Goal: Information Seeking & Learning: Understand process/instructions

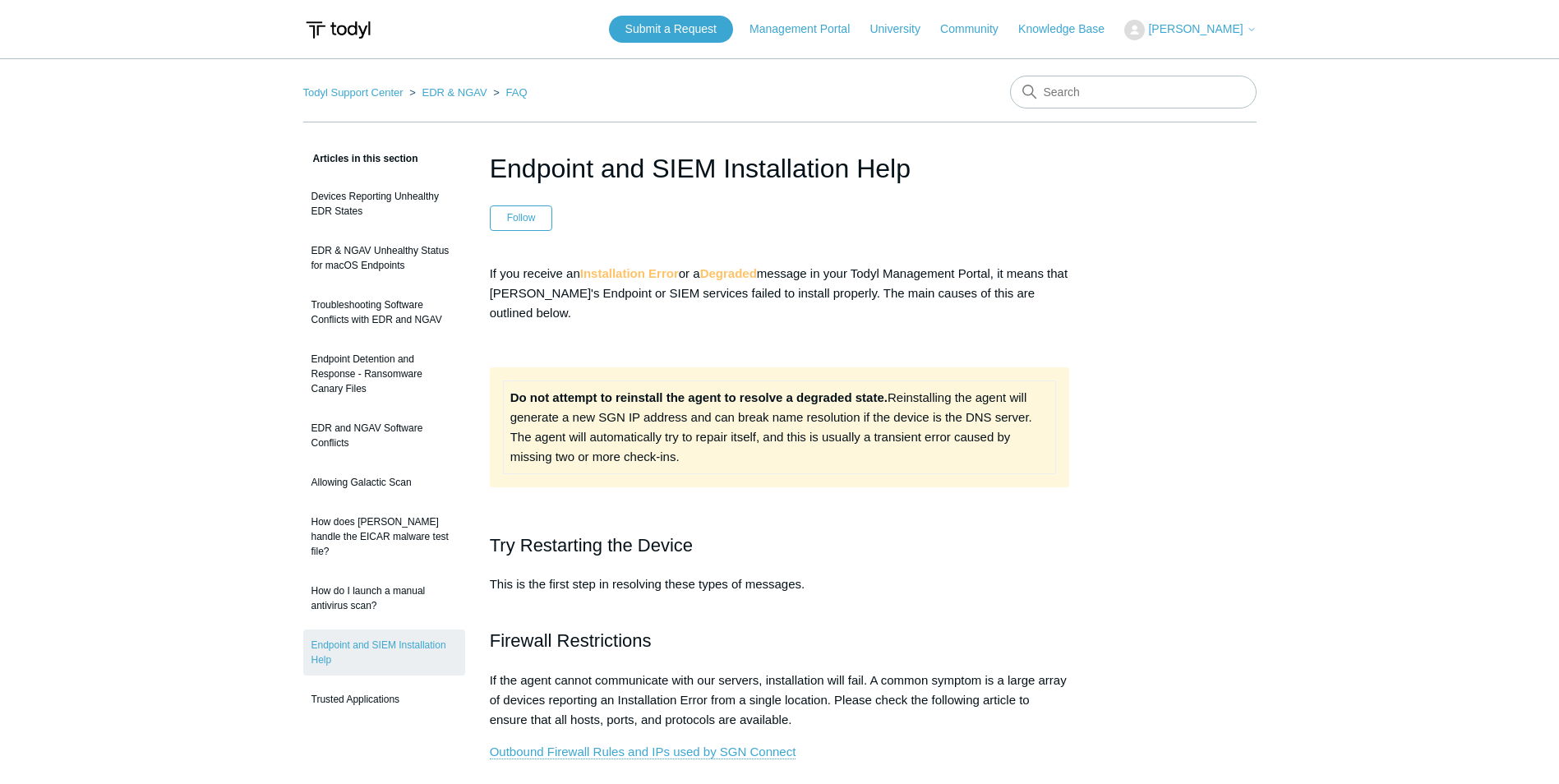
drag, startPoint x: 600, startPoint y: 375, endPoint x: 1013, endPoint y: 471, distance: 424.0
click at [1013, 471] on div "Do not attempt to reinstall the agent to resolve a degraded state. Reinstalling…" at bounding box center [780, 427] width 580 height 120
drag, startPoint x: 1013, startPoint y: 471, endPoint x: 734, endPoint y: 441, distance: 280.6
click at [736, 444] on td "Do not attempt to reinstall the agent to resolve a degraded state. Reinstalling…" at bounding box center [779, 427] width 553 height 93
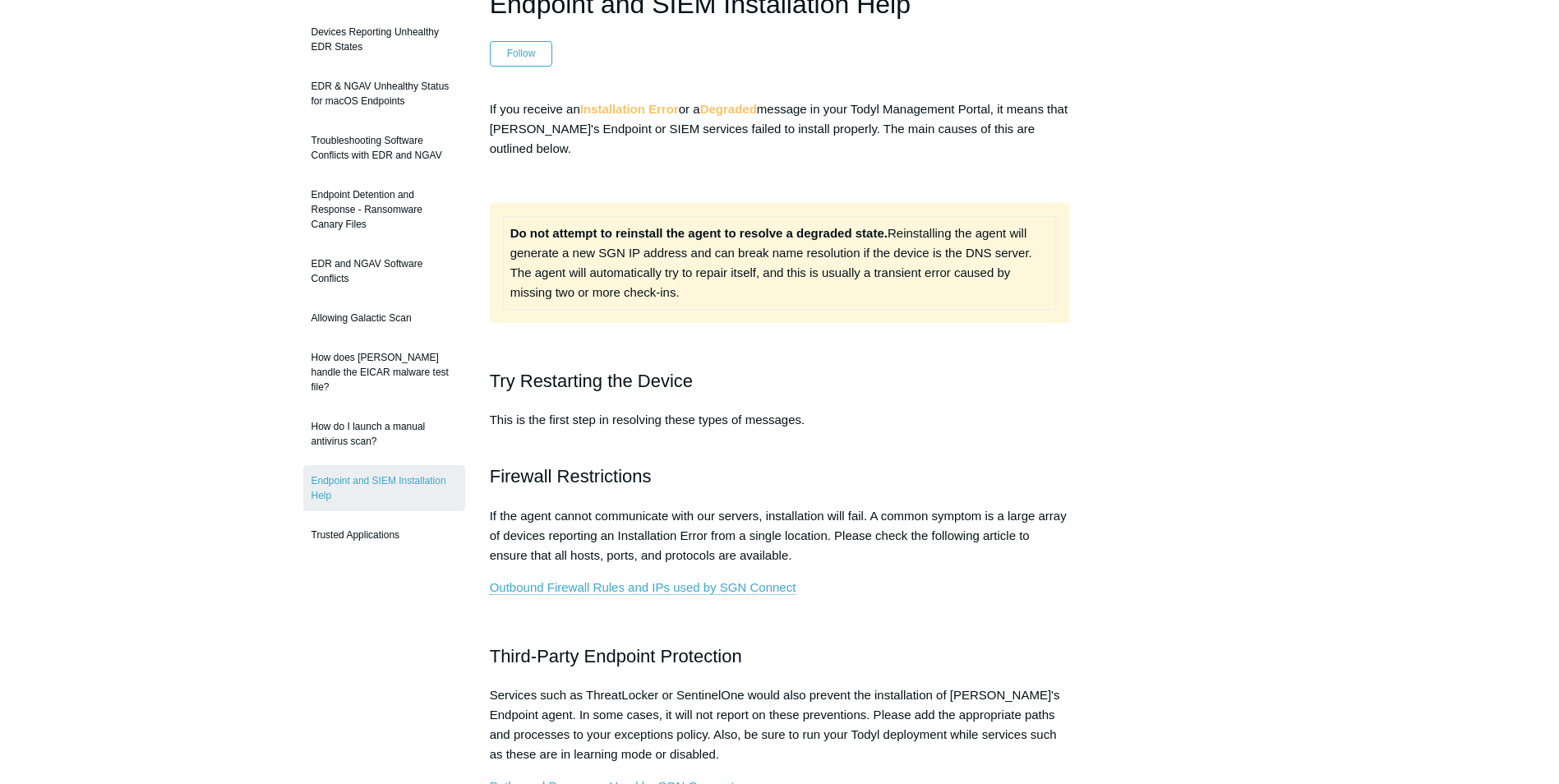
scroll to position [247, 0]
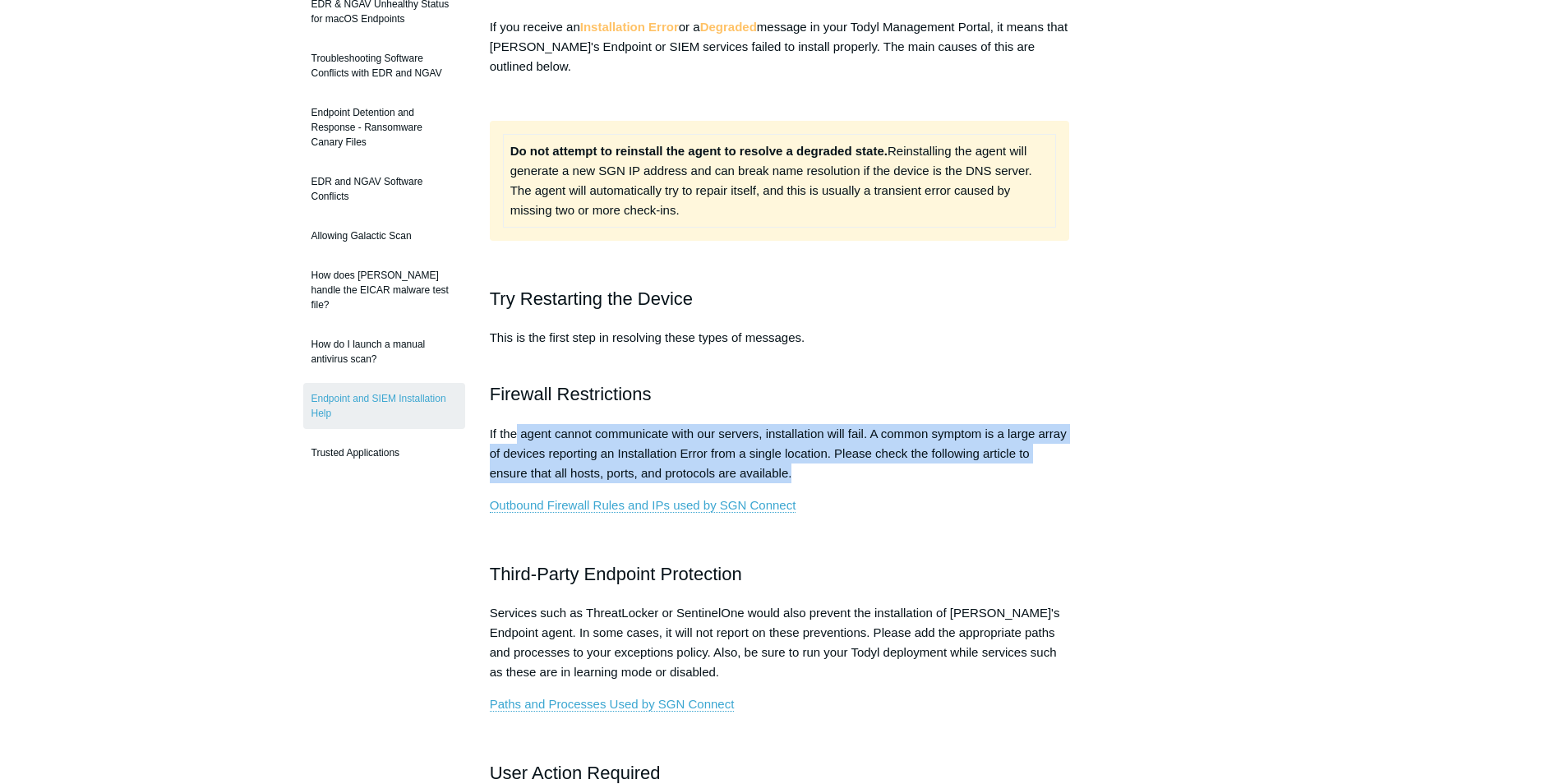
drag, startPoint x: 567, startPoint y: 422, endPoint x: 1102, endPoint y: 475, distance: 537.6
drag, startPoint x: 1102, startPoint y: 475, endPoint x: 840, endPoint y: 451, distance: 263.1
click at [835, 456] on p "If the agent cannot communicate with our servers, installation will fail. A com…" at bounding box center [780, 453] width 580 height 59
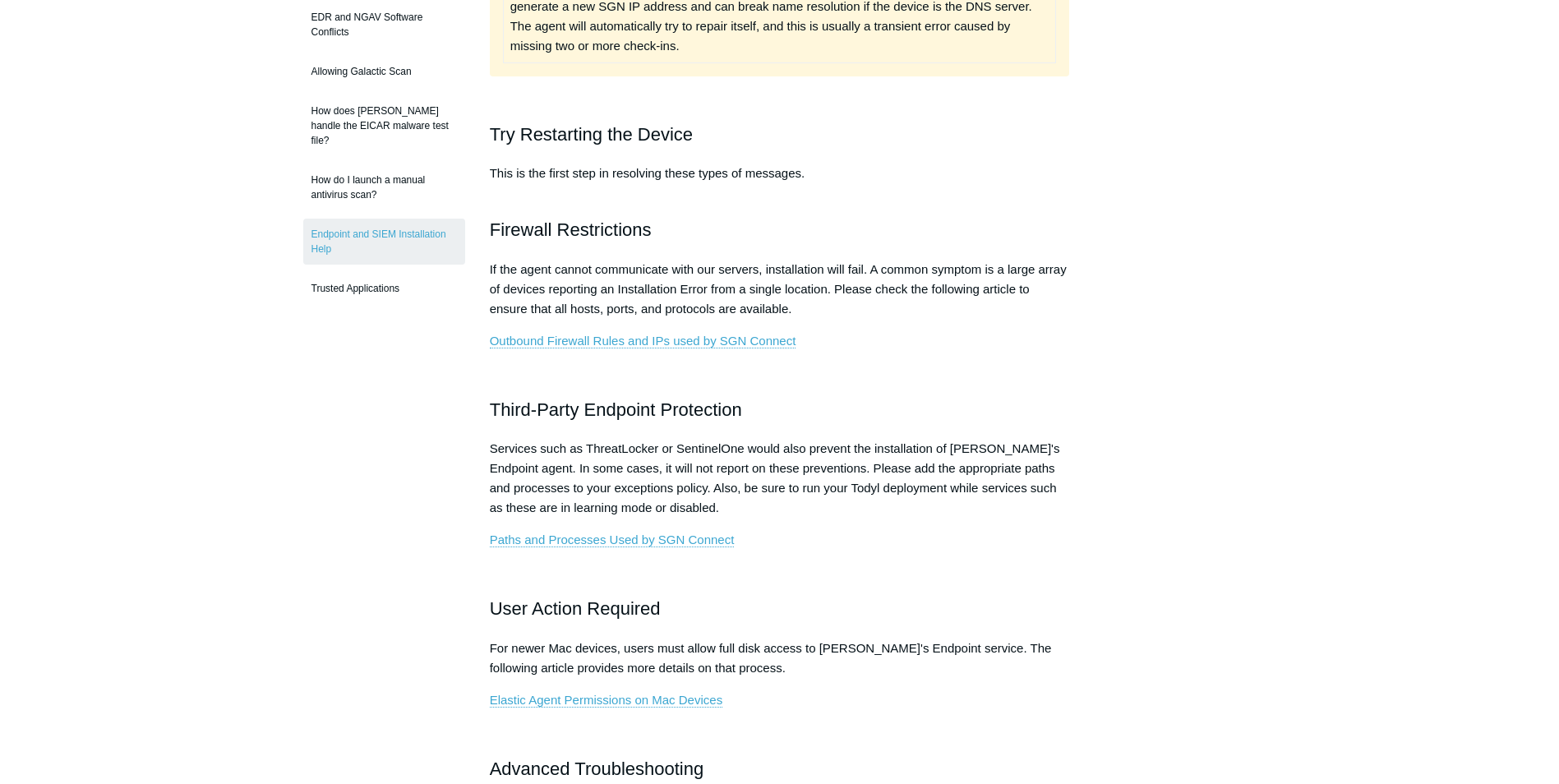
scroll to position [493, 0]
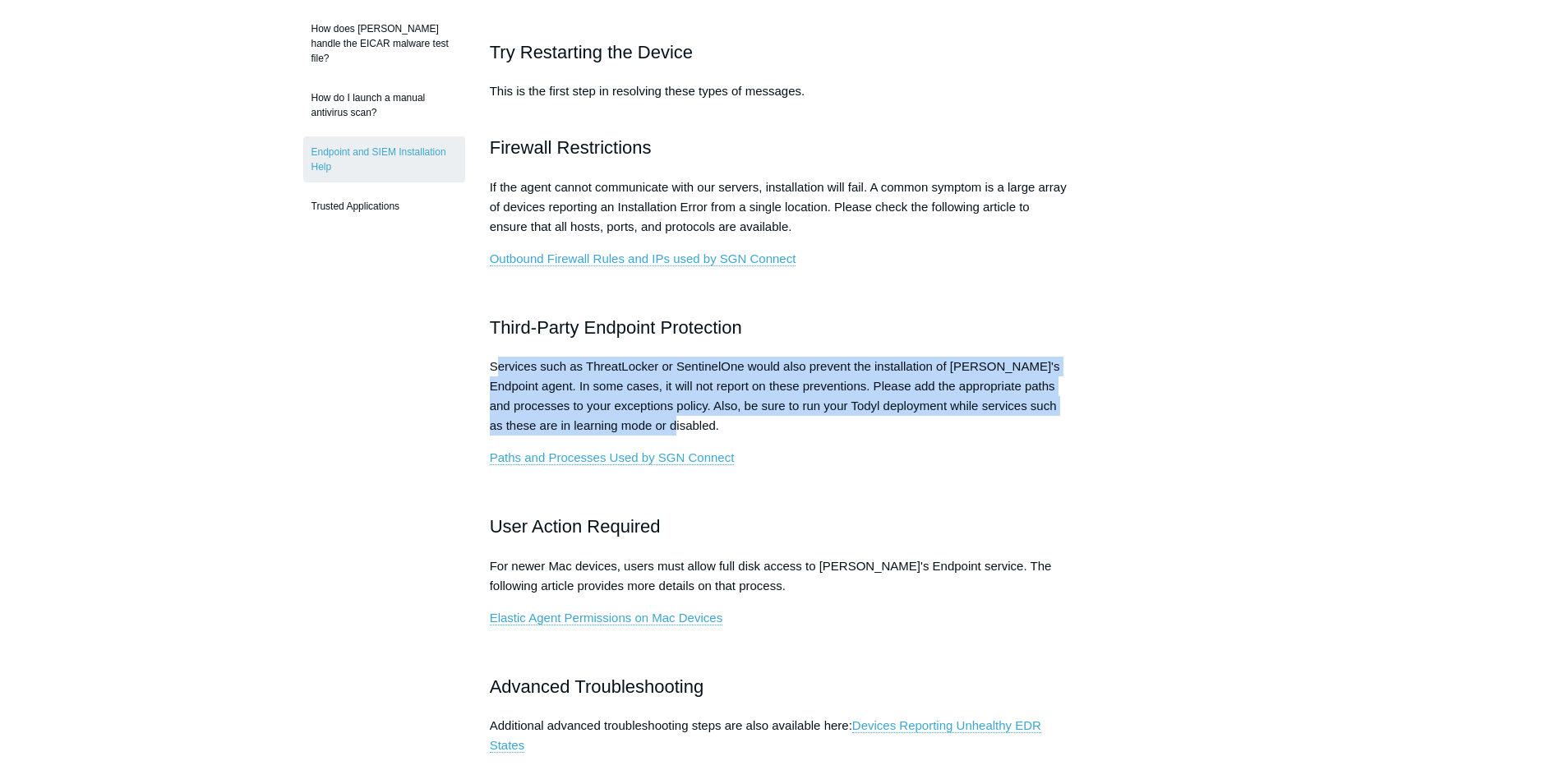
drag, startPoint x: 494, startPoint y: 365, endPoint x: 995, endPoint y: 436, distance: 506.0
click at [995, 436] on p "Services such as ThreatLocker or SentinelOne would also prevent the installatio…" at bounding box center [780, 396] width 580 height 78
drag, startPoint x: 995, startPoint y: 436, endPoint x: 798, endPoint y: 420, distance: 197.6
click at [798, 420] on p "Services such as ThreatLocker or SentinelOne would also prevent the installatio…" at bounding box center [780, 396] width 580 height 78
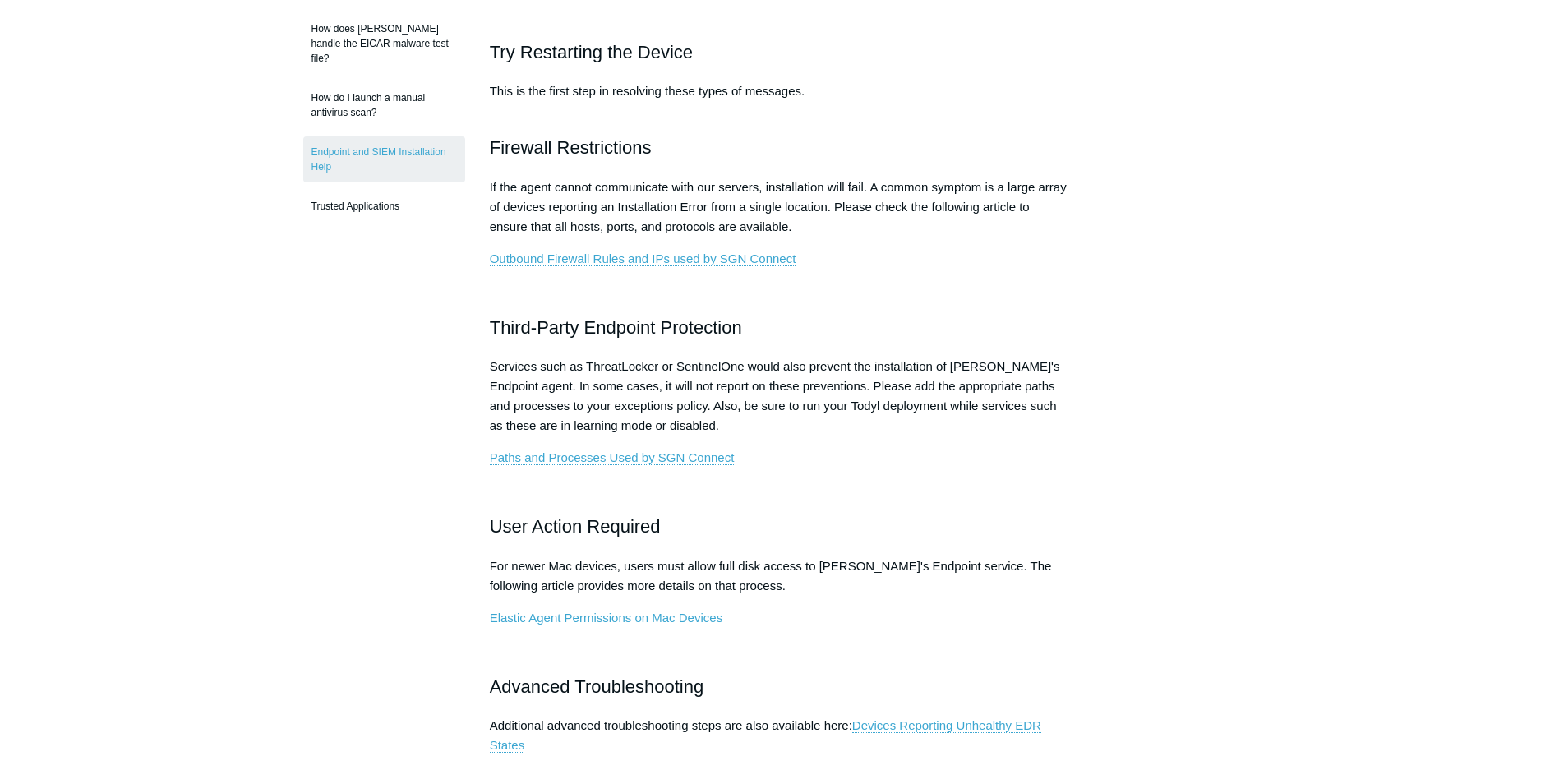
scroll to position [658, 0]
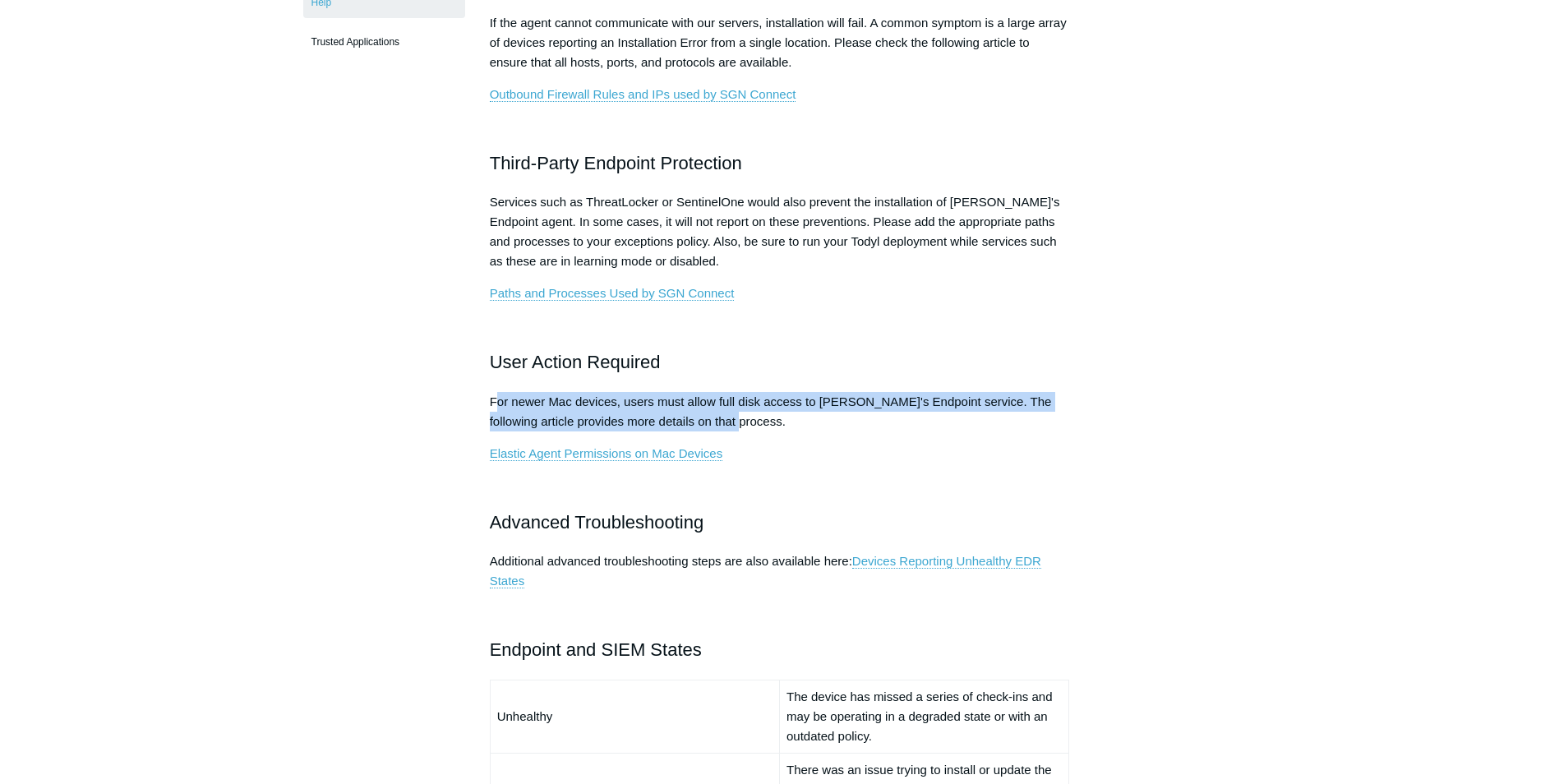
drag, startPoint x: 499, startPoint y: 392, endPoint x: 865, endPoint y: 431, distance: 368.1
click at [865, 431] on p "For newer Mac devices, users must allow full disk access to [PERSON_NAME]'s End…" at bounding box center [780, 411] width 580 height 39
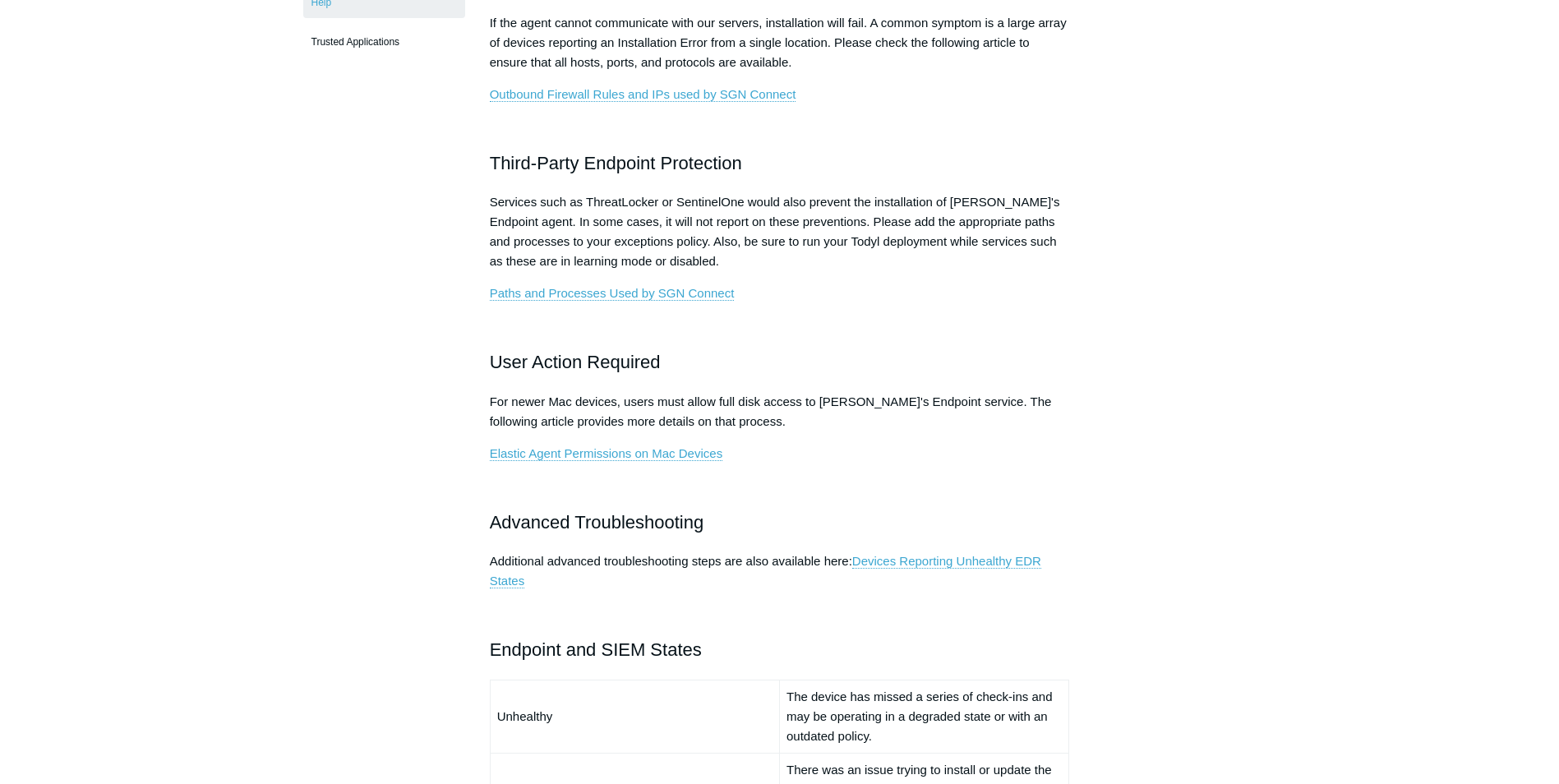
drag, startPoint x: 865, startPoint y: 431, endPoint x: 787, endPoint y: 437, distance: 78.2
click at [788, 444] on p "Elastic Agent Permissions on Mac Devices" at bounding box center [780, 453] width 580 height 20
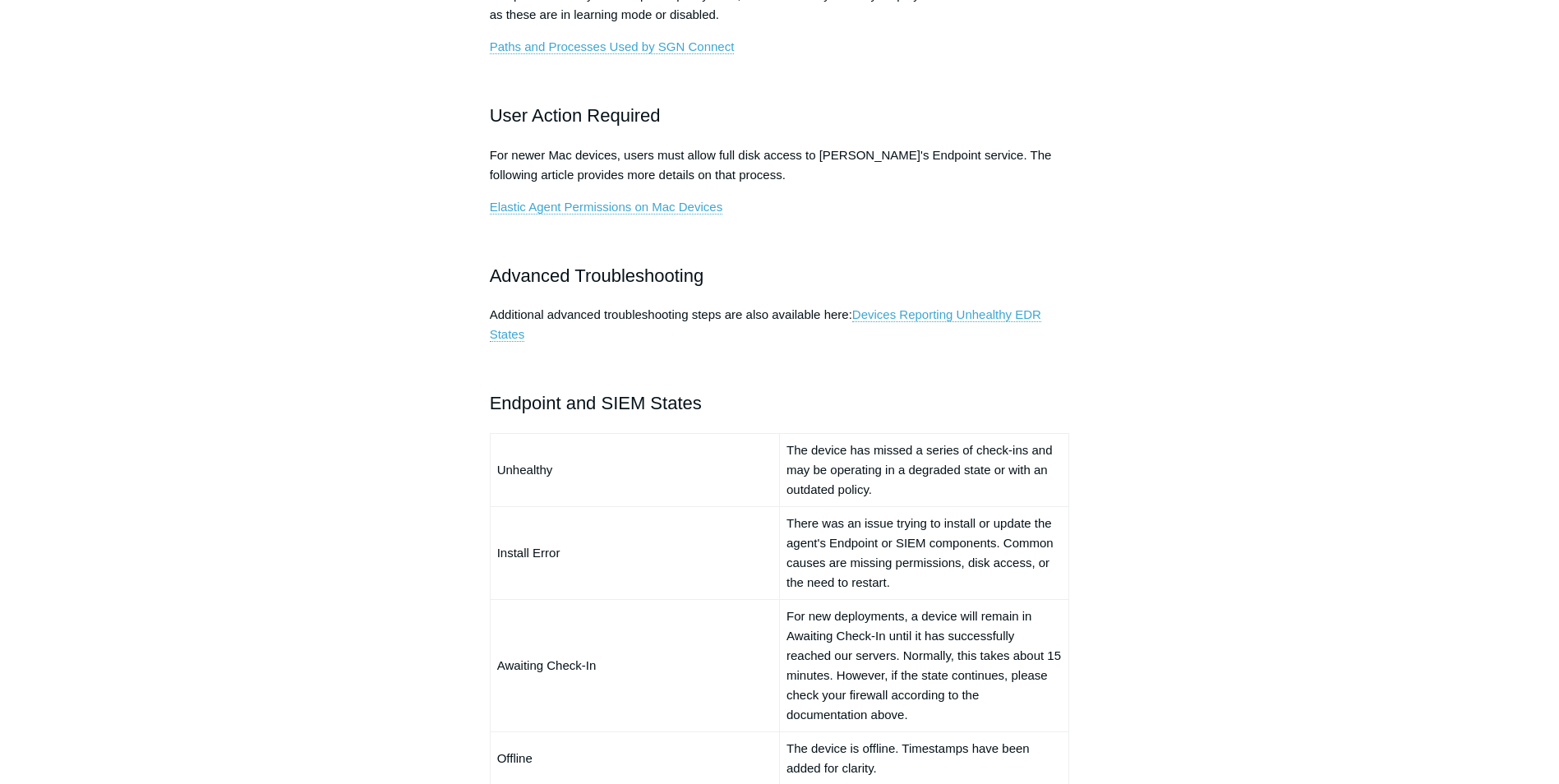
scroll to position [986, 0]
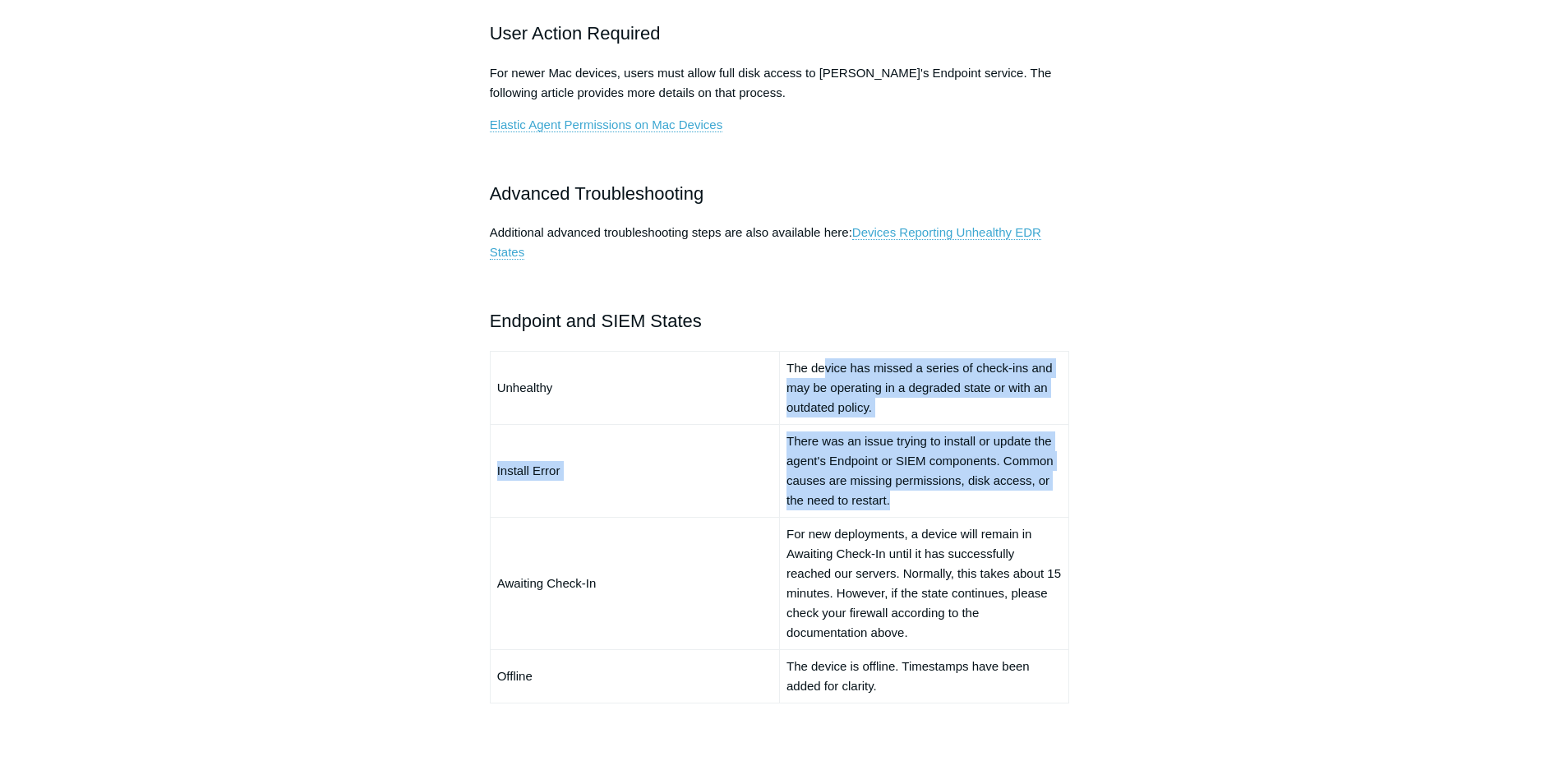
drag, startPoint x: 823, startPoint y: 364, endPoint x: 1036, endPoint y: 509, distance: 257.7
click at [1036, 509] on tbody "Unhealthy The device has missed a series of check-ins and may be operating in a…" at bounding box center [779, 526] width 579 height 351
drag, startPoint x: 1036, startPoint y: 509, endPoint x: 874, endPoint y: 484, distance: 163.9
click at [874, 484] on td "There was an issue trying to install or update the agent's Endpoint or SIEM com…" at bounding box center [923, 470] width 289 height 93
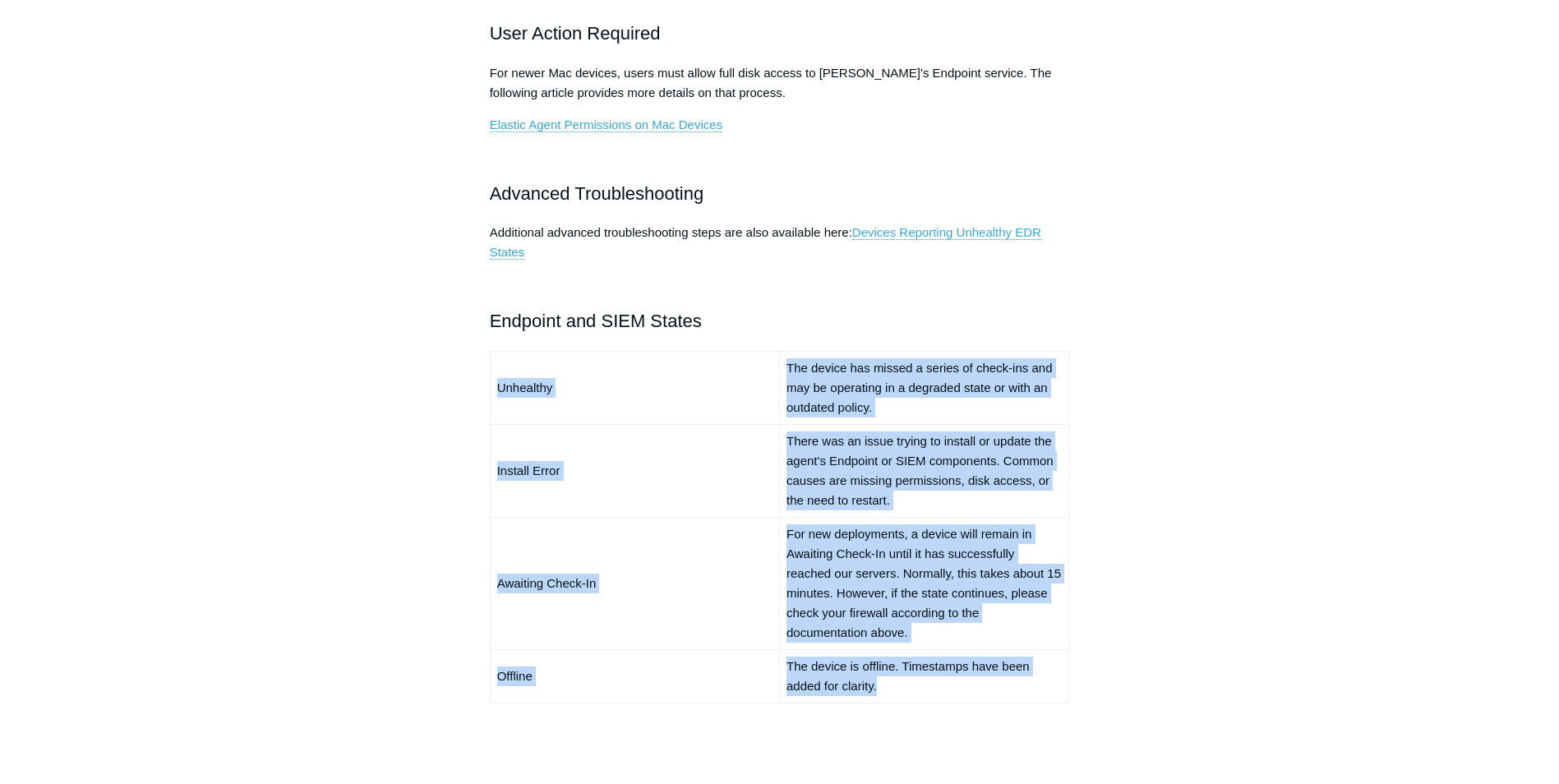
drag, startPoint x: 817, startPoint y: 182, endPoint x: 480, endPoint y: 374, distance: 387.9
click at [480, 374] on article "Endpoint and SIEM Installation Help Follow Not yet followed by anyone If you re…" at bounding box center [780, 247] width 630 height 2169
drag, startPoint x: 480, startPoint y: 374, endPoint x: 841, endPoint y: 444, distance: 367.7
click at [841, 444] on td "There was an issue trying to install or update the agent's Endpoint or SIEM com…" at bounding box center [923, 470] width 289 height 93
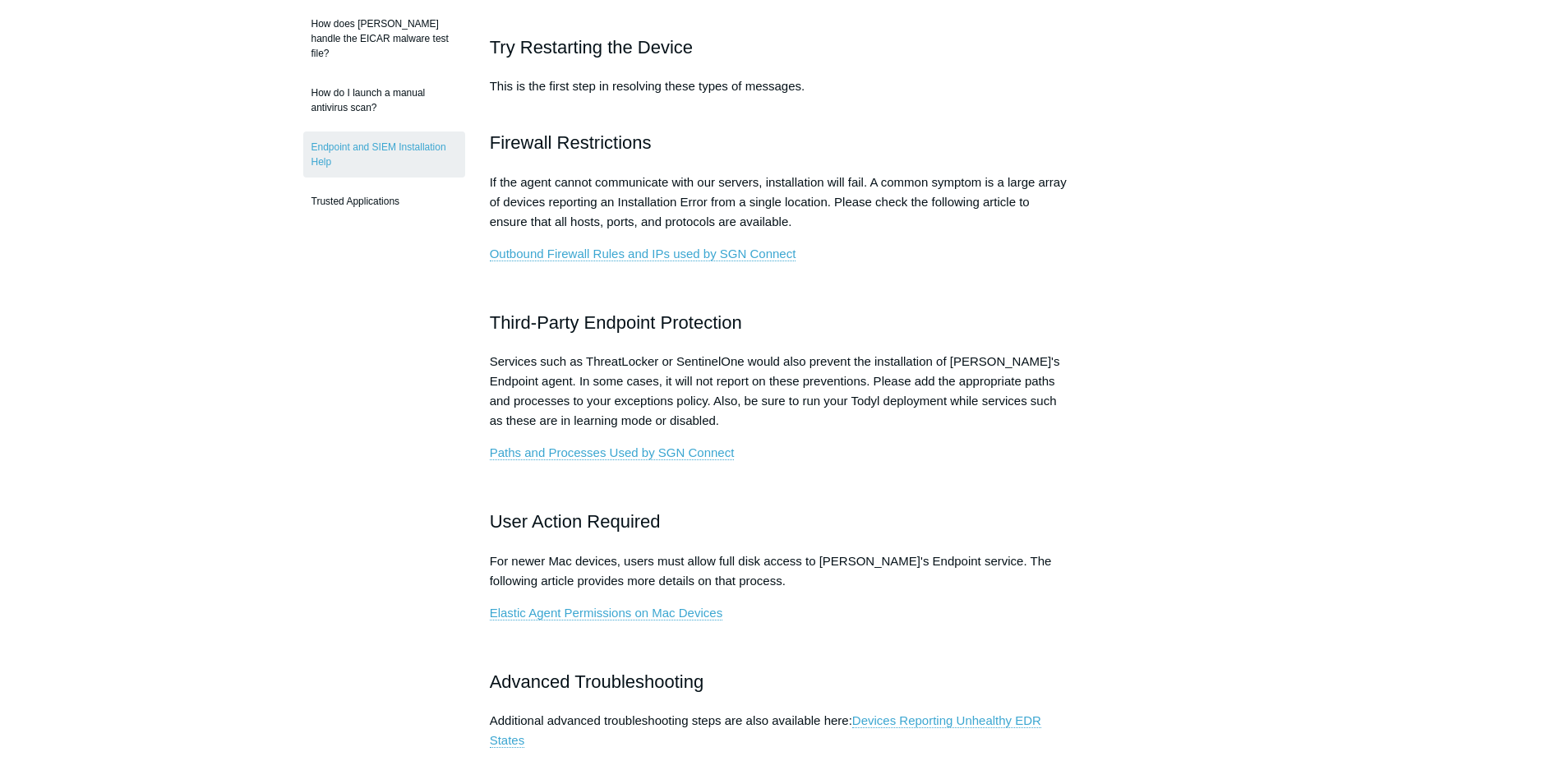
scroll to position [169, 0]
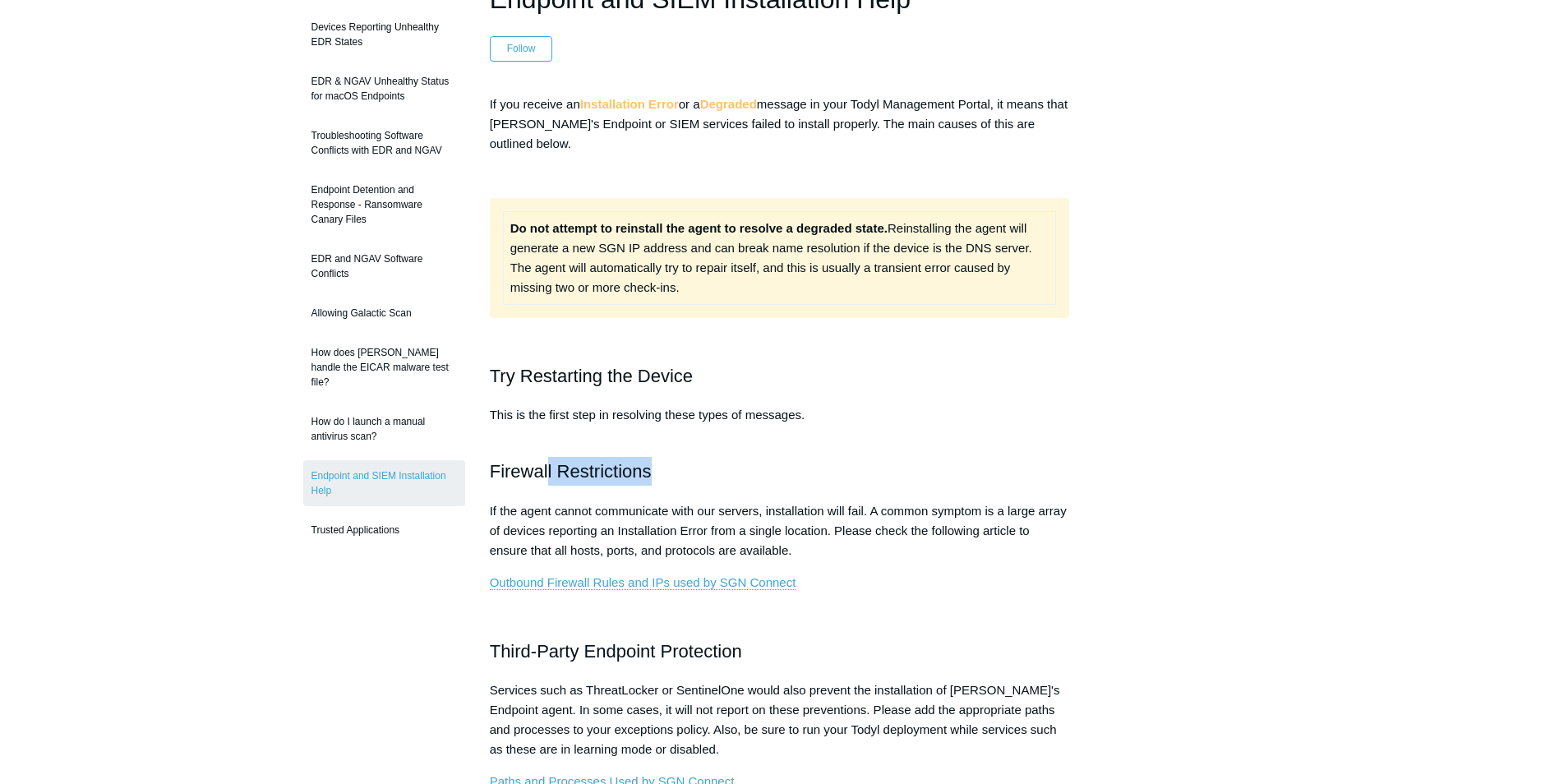
drag, startPoint x: 548, startPoint y: 465, endPoint x: 778, endPoint y: 473, distance: 230.1
click at [778, 473] on h2 "Firewall Restrictions" at bounding box center [780, 472] width 580 height 29
drag, startPoint x: 778, startPoint y: 473, endPoint x: 1003, endPoint y: 526, distance: 231.2
click at [1003, 526] on p "If the agent cannot communicate with our servers, installation will fail. A com…" at bounding box center [780, 531] width 580 height 59
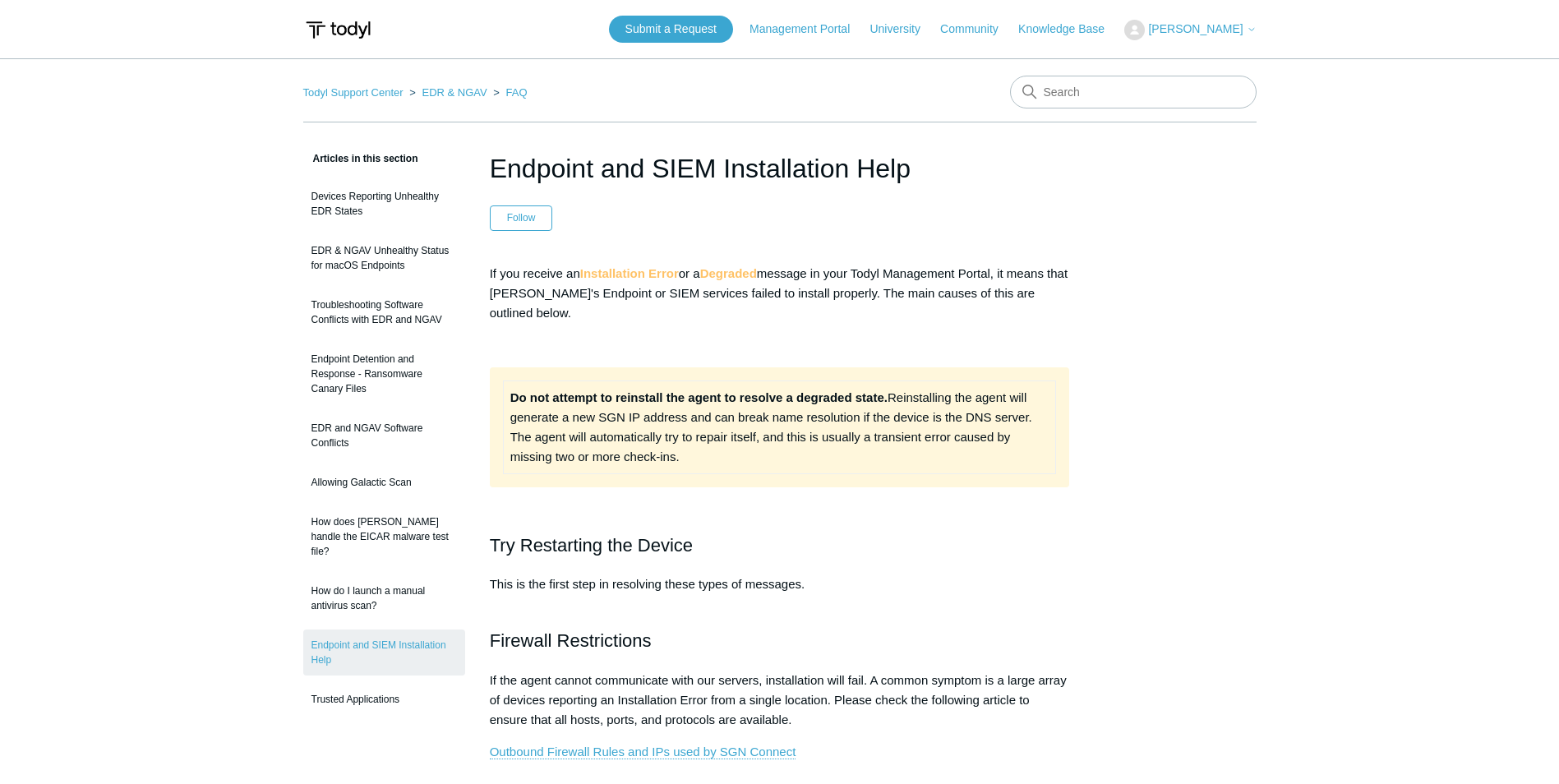
click at [739, 270] on strong "Degraded" at bounding box center [729, 273] width 56 height 14
click at [587, 289] on p "If you receive an Installation Error or a Degraded message in your Todyl Manage…" at bounding box center [780, 293] width 580 height 59
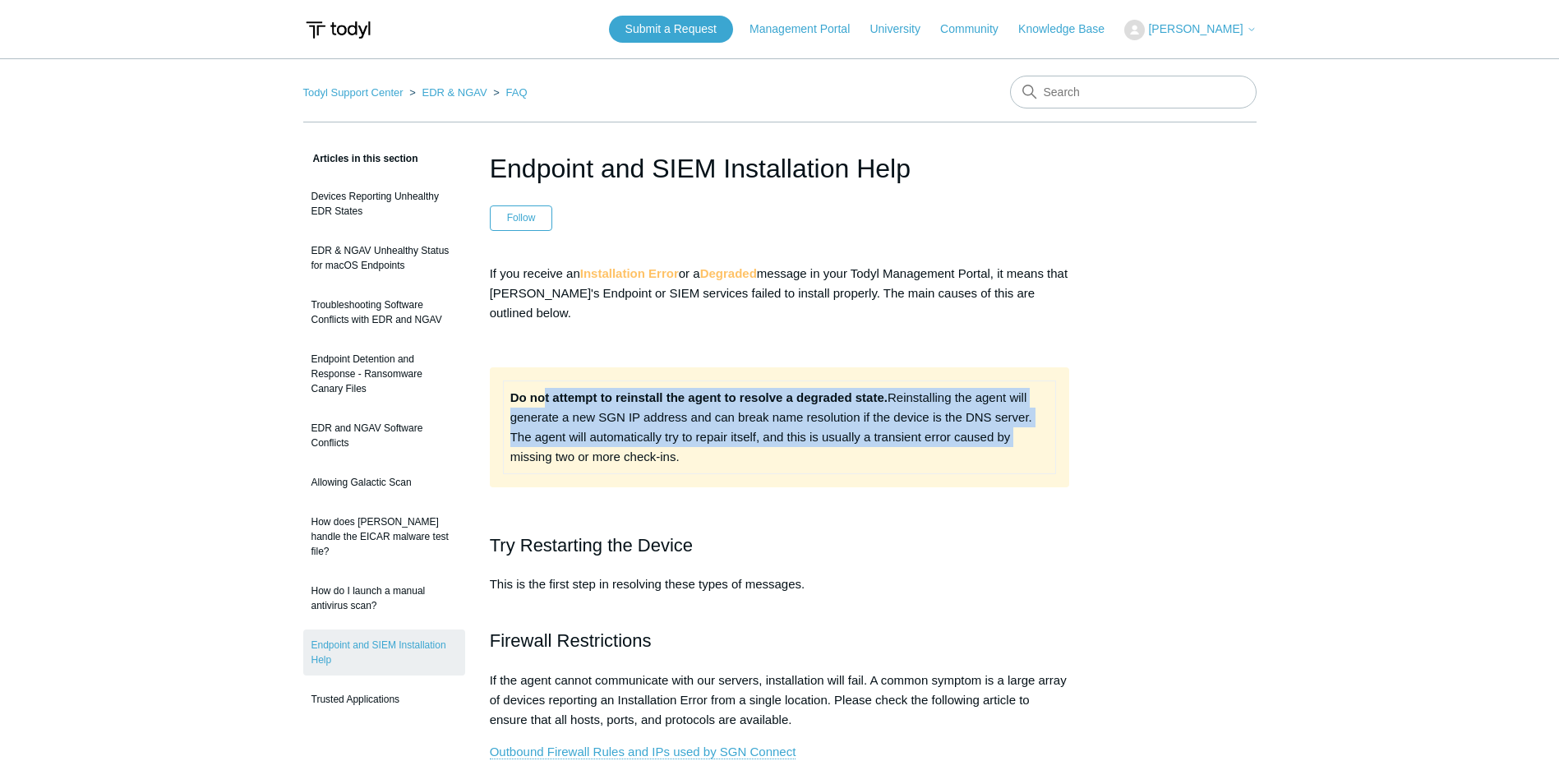
drag, startPoint x: 547, startPoint y: 390, endPoint x: 1041, endPoint y: 427, distance: 495.4
click at [1041, 427] on td "Do not attempt to reinstall the agent to resolve a degraded state. Reinstalling…" at bounding box center [779, 427] width 553 height 93
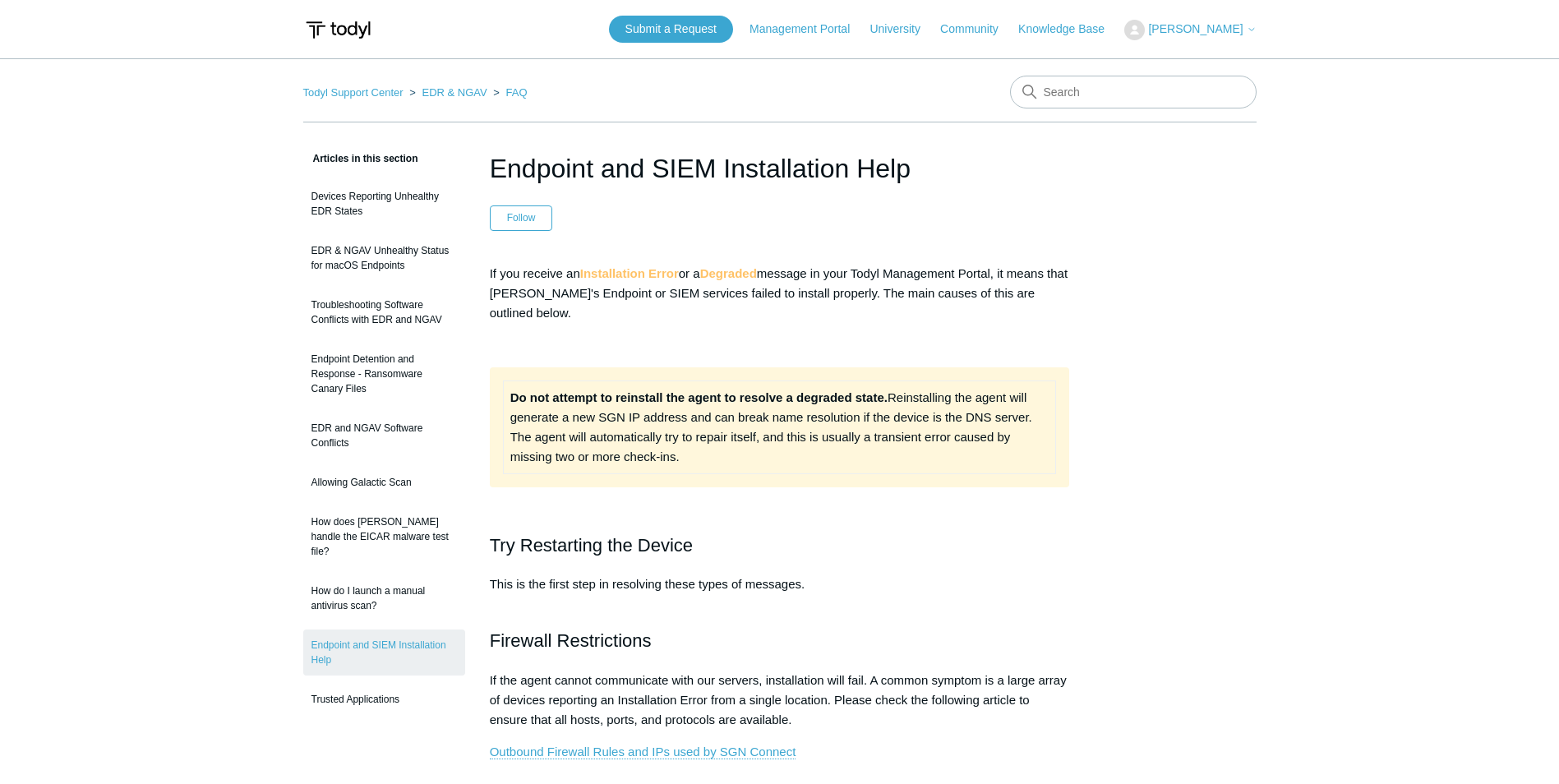
drag, startPoint x: 1041, startPoint y: 427, endPoint x: 882, endPoint y: 444, distance: 159.9
click at [883, 447] on td "Do not attempt to reinstall the agent to resolve a degraded state. Reinstalling…" at bounding box center [779, 427] width 553 height 93
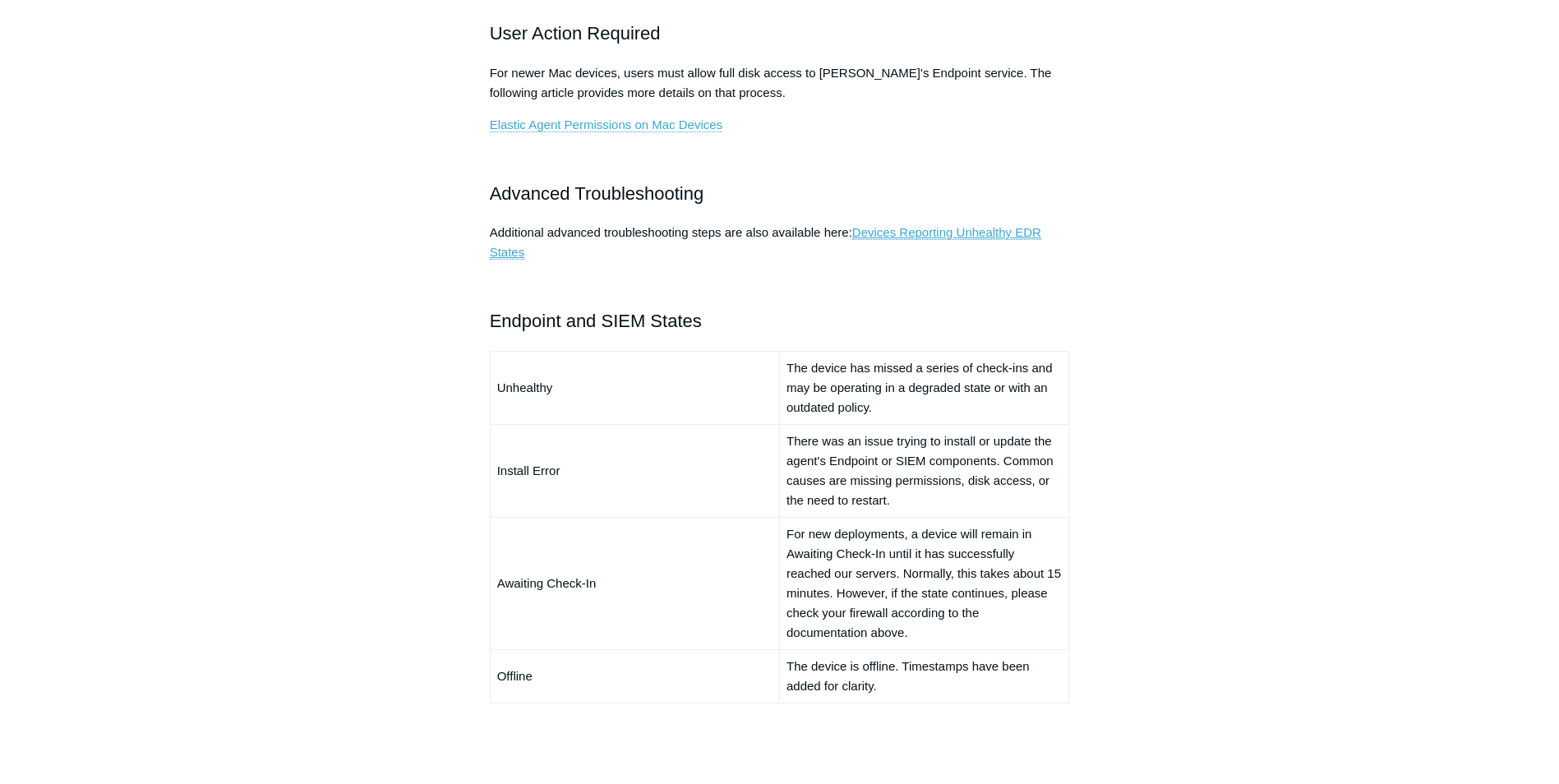
scroll to position [1068, 0]
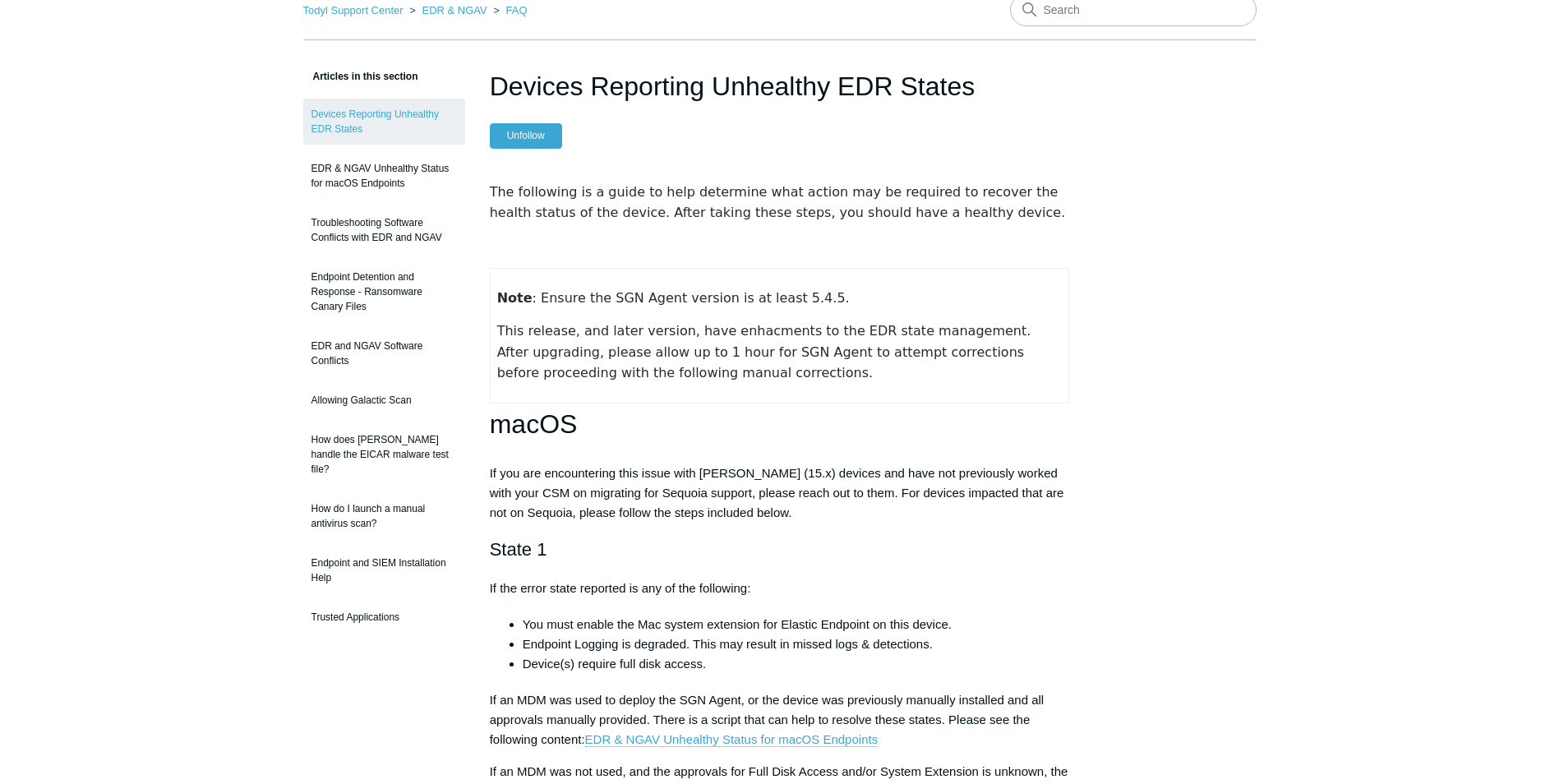
scroll to position [165, 0]
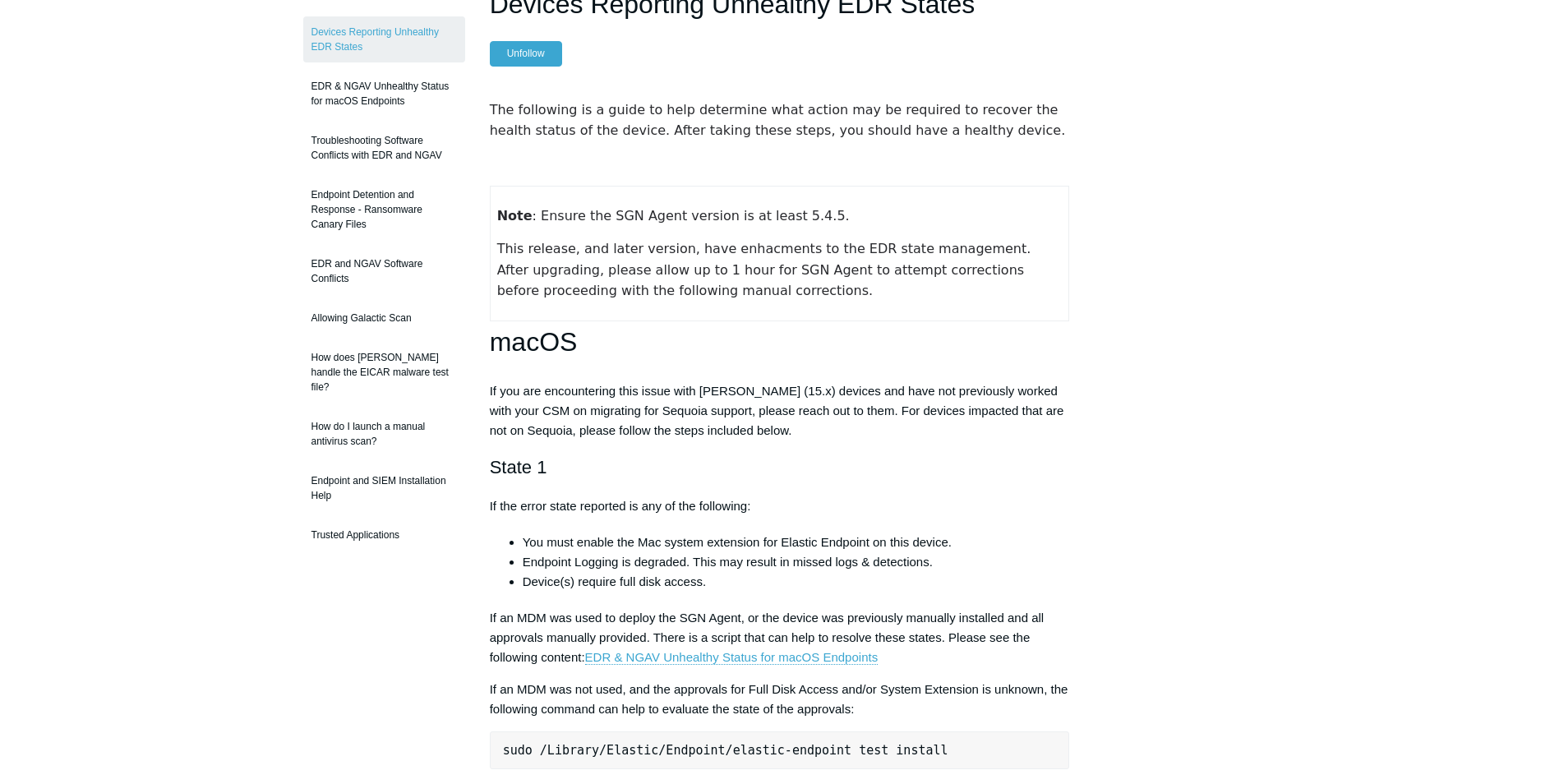
drag, startPoint x: 558, startPoint y: 214, endPoint x: 1037, endPoint y: 301, distance: 486.8
click at [1037, 301] on td "Note : Ensure the SGN Agent version is at least 5.4.5. This release, and later …" at bounding box center [779, 253] width 579 height 135
drag, startPoint x: 1037, startPoint y: 301, endPoint x: 861, endPoint y: 304, distance: 176.0
click at [859, 304] on td "Note : Ensure the SGN Agent version is at least 5.4.5. This release, and later …" at bounding box center [779, 253] width 579 height 135
drag, startPoint x: 527, startPoint y: 253, endPoint x: 1015, endPoint y: 308, distance: 491.1
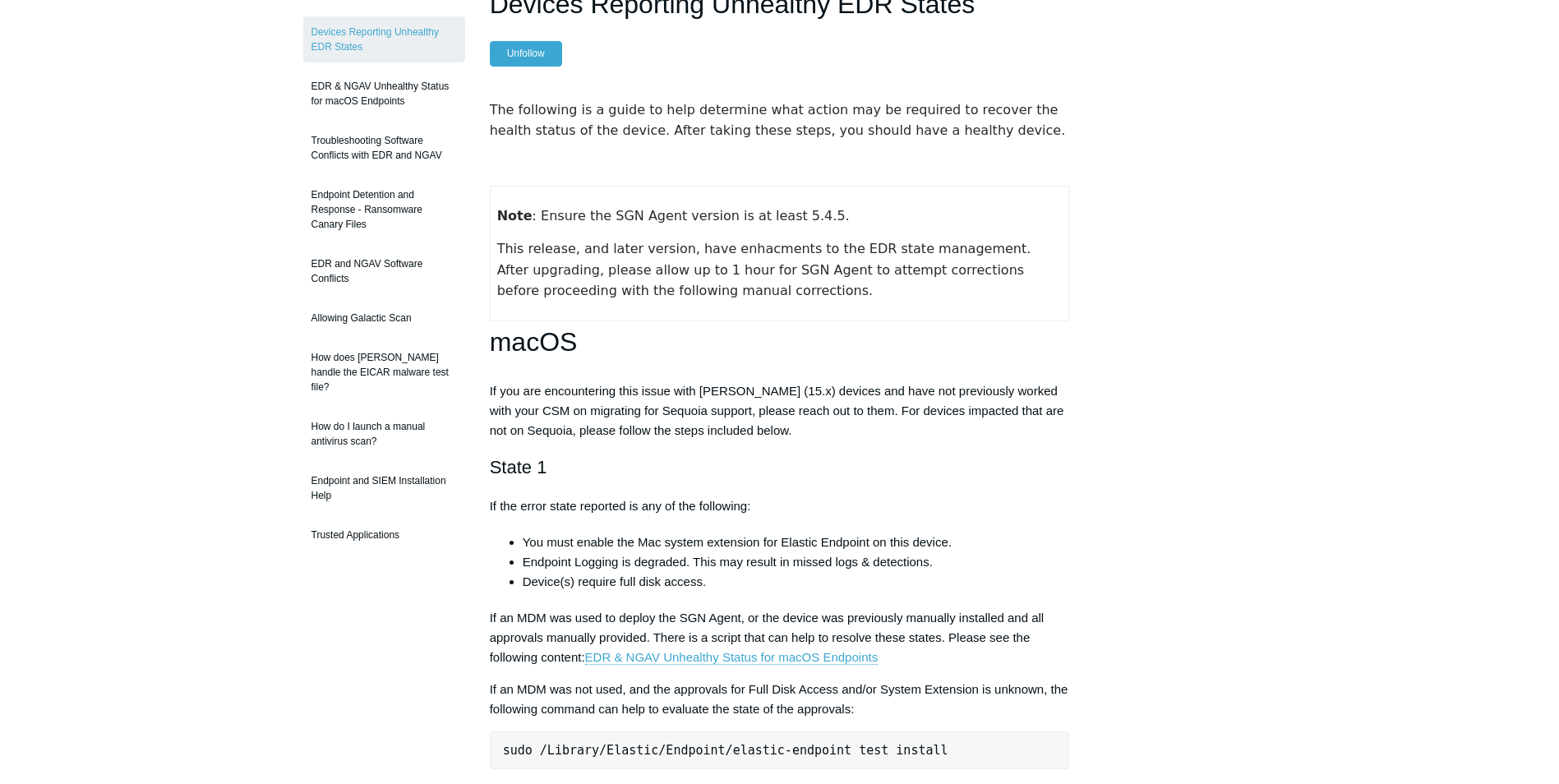
click at [1025, 306] on td "Note : Ensure the SGN Agent version is at least 5.4.5. This release, and later …" at bounding box center [779, 253] width 579 height 135
click at [764, 305] on td "Note : Ensure the SGN Agent version is at least 5.4.5. This release, and later …" at bounding box center [779, 253] width 579 height 135
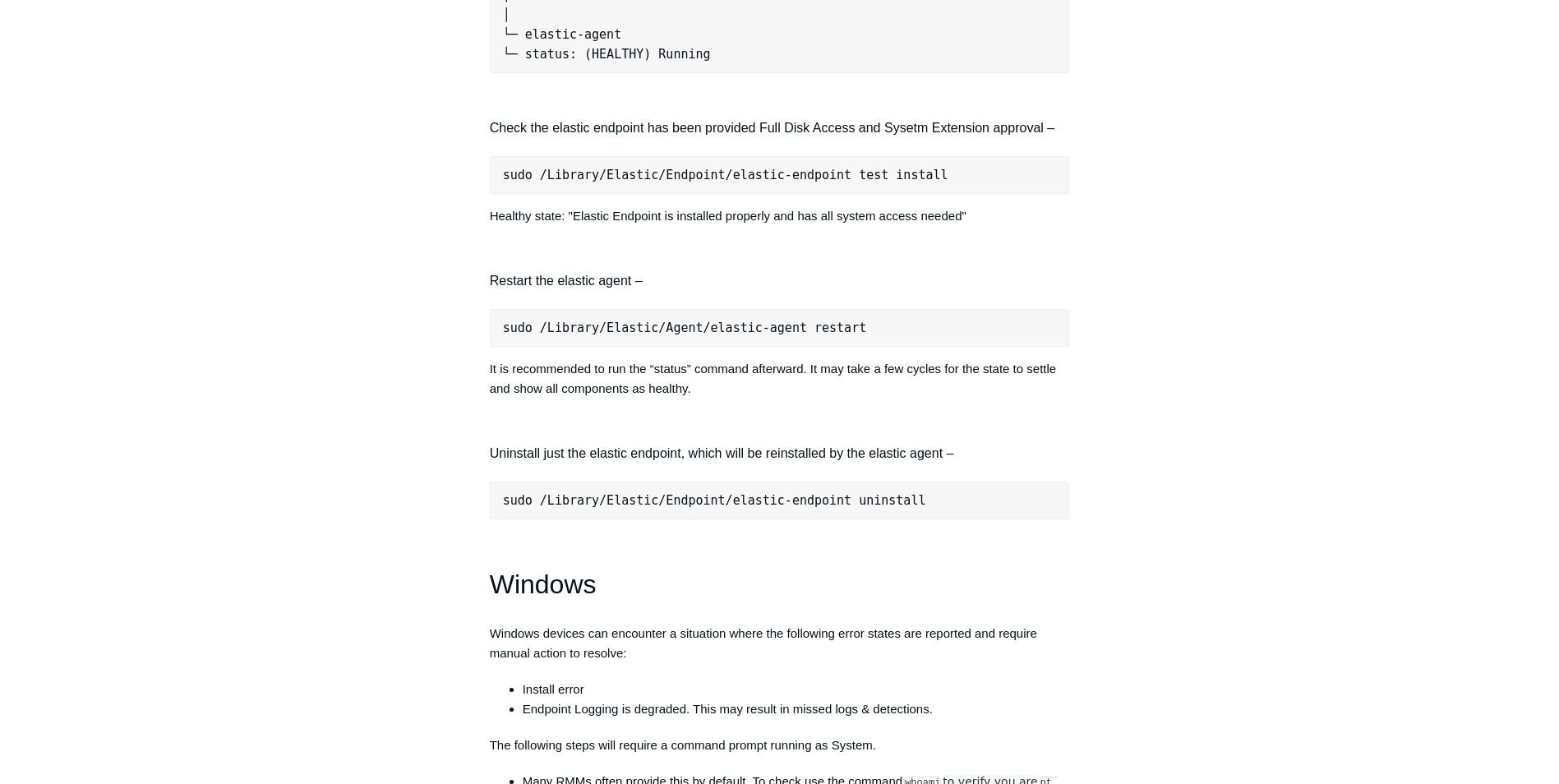
scroll to position [2136, 0]
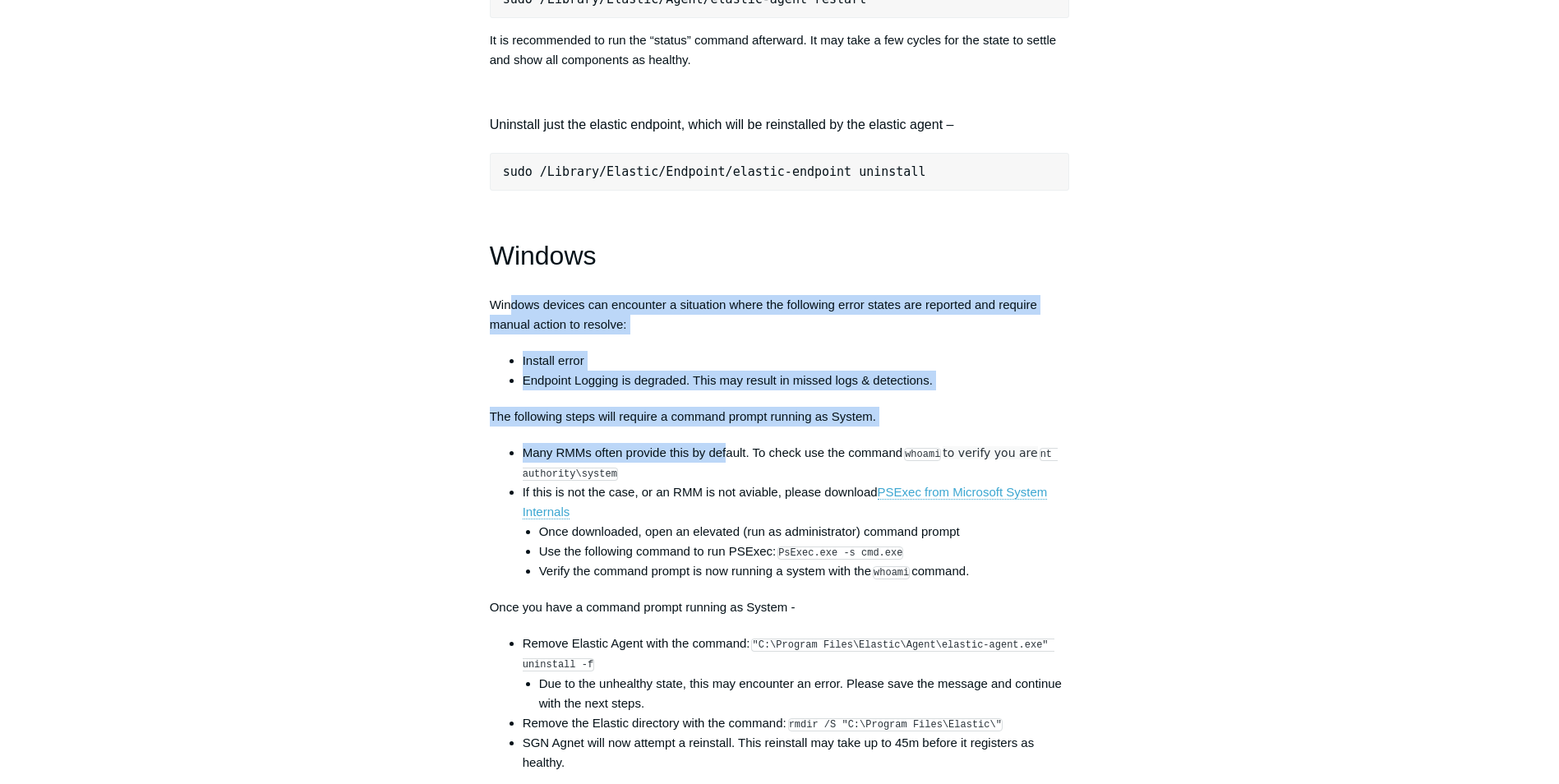
drag, startPoint x: 510, startPoint y: 323, endPoint x: 725, endPoint y: 459, distance: 254.4
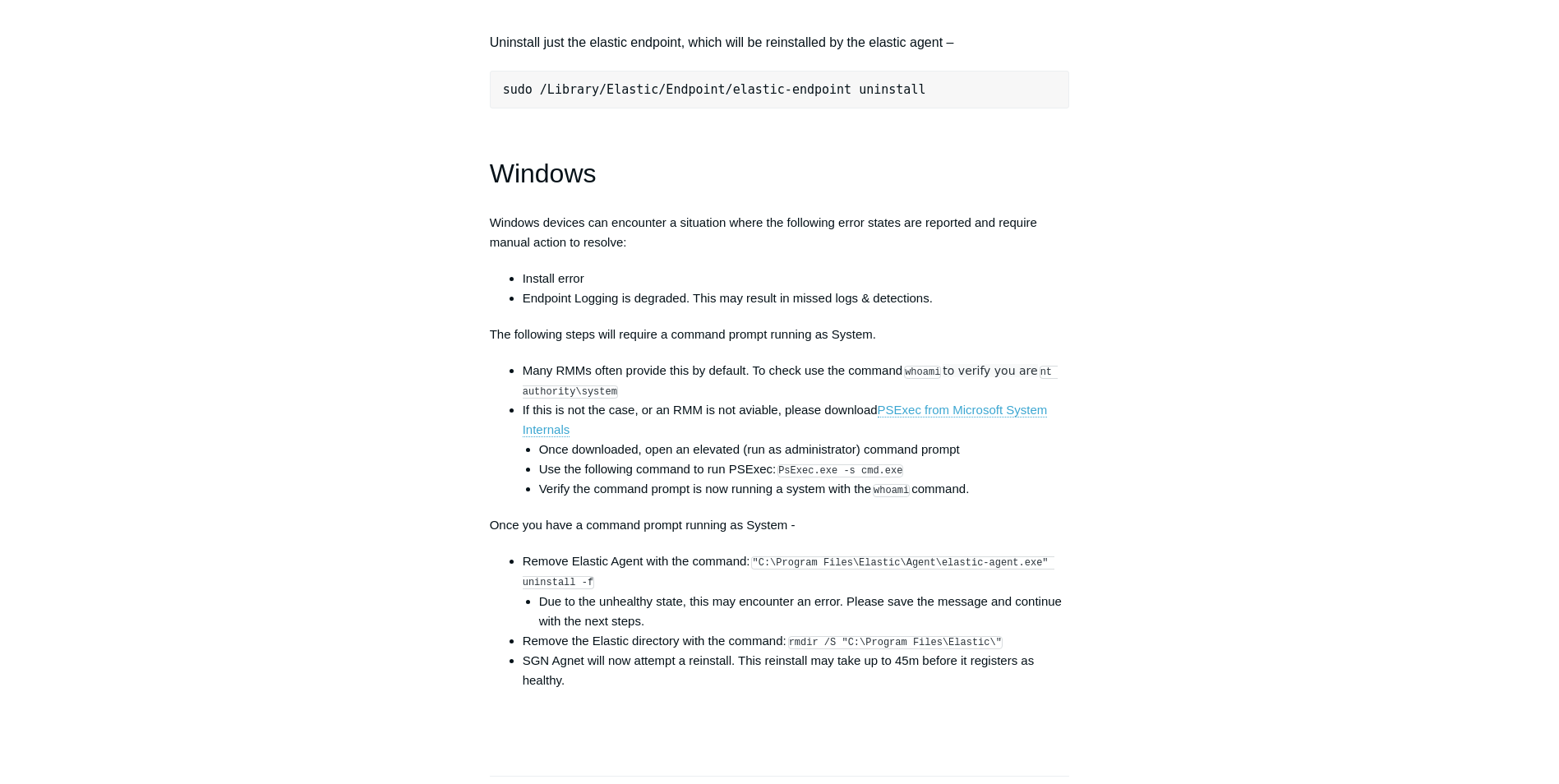
scroll to position [2301, 0]
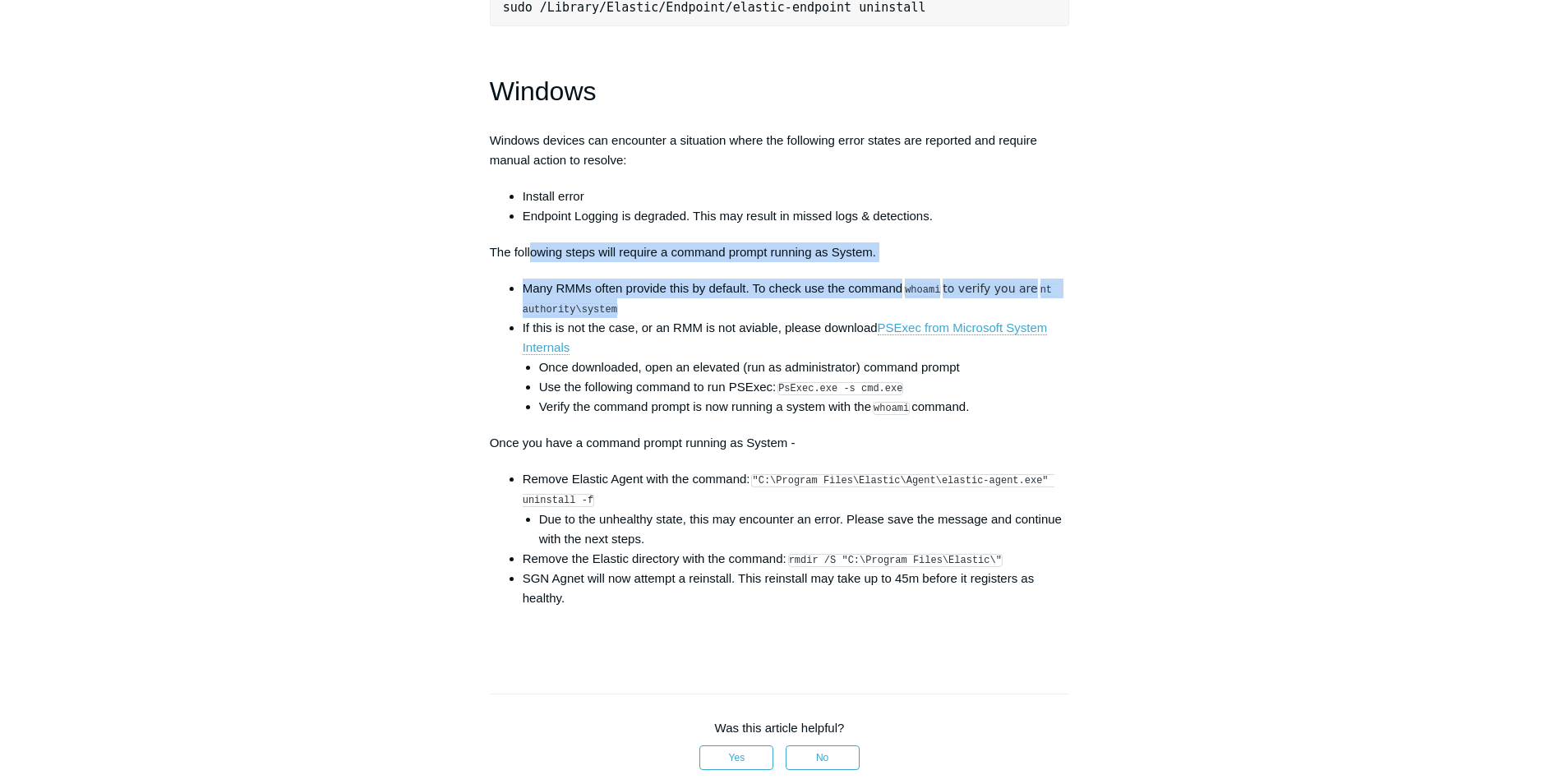
drag, startPoint x: 533, startPoint y: 264, endPoint x: 793, endPoint y: 322, distance: 266.4
drag, startPoint x: 793, startPoint y: 322, endPoint x: 721, endPoint y: 329, distance: 72.3
click at [721, 318] on li "Many RMMs often provide this by default. To check use the command whoami to ver…" at bounding box center [797, 299] width 548 height 39
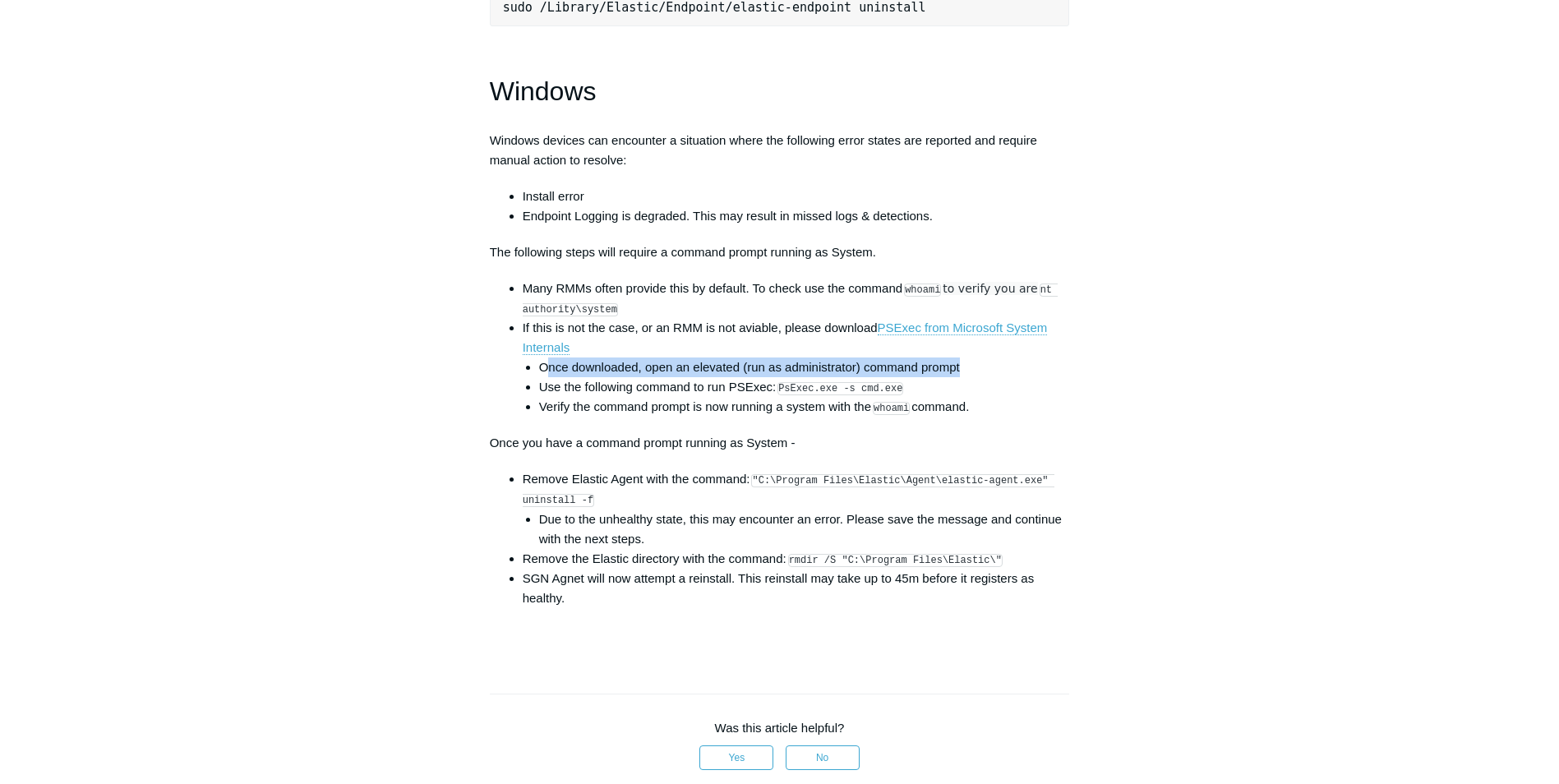
drag, startPoint x: 550, startPoint y: 375, endPoint x: 961, endPoint y: 383, distance: 411.1
click at [967, 377] on li "Once downloaded, open an elevated (run as administrator) command prompt" at bounding box center [805, 367] width 531 height 20
drag, startPoint x: 961, startPoint y: 383, endPoint x: 794, endPoint y: 377, distance: 167.1
click at [800, 377] on li "Once downloaded, open an elevated (run as administrator) command prompt" at bounding box center [805, 367] width 531 height 20
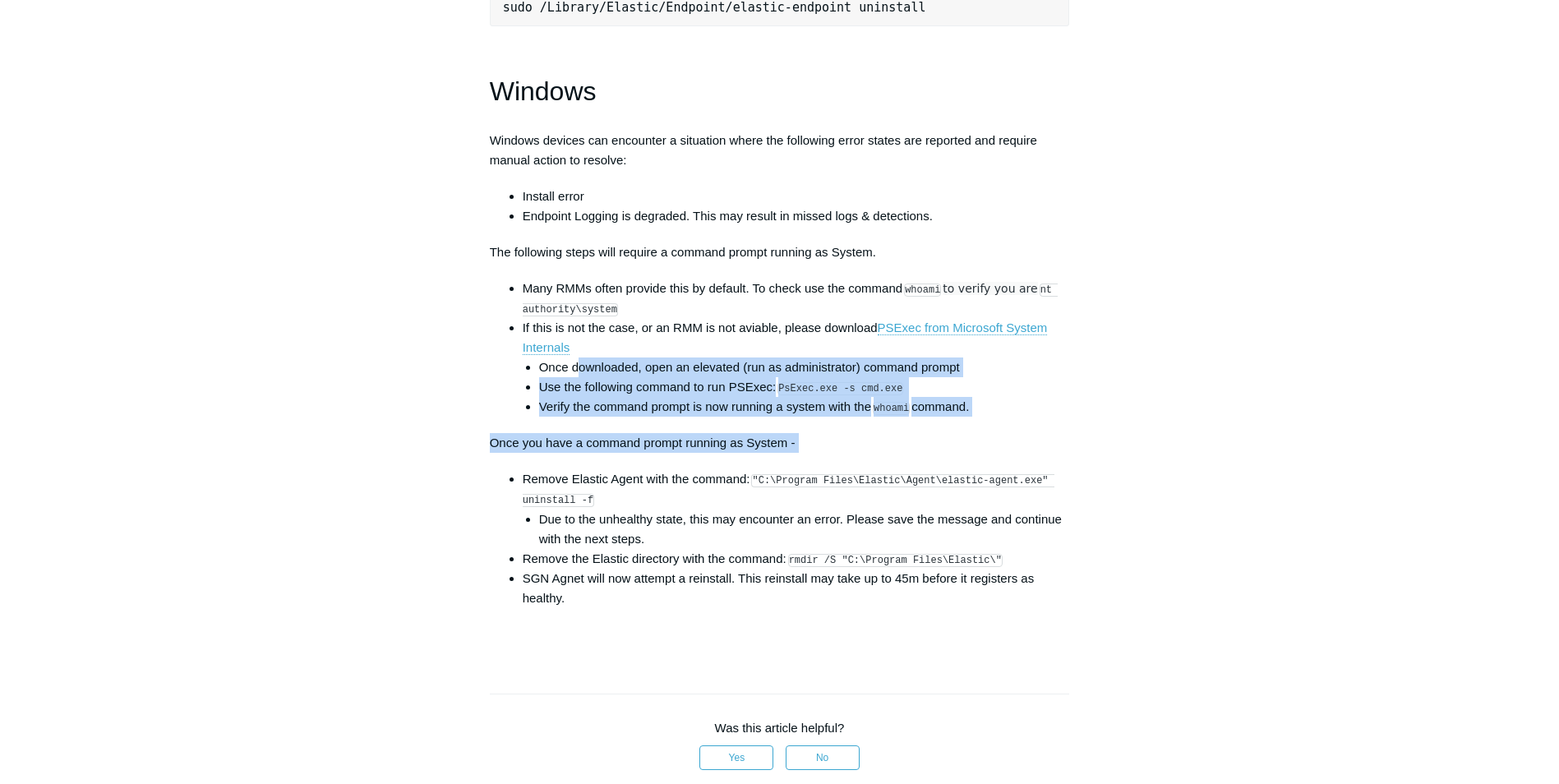
drag, startPoint x: 578, startPoint y: 380, endPoint x: 726, endPoint y: 492, distance: 185.6
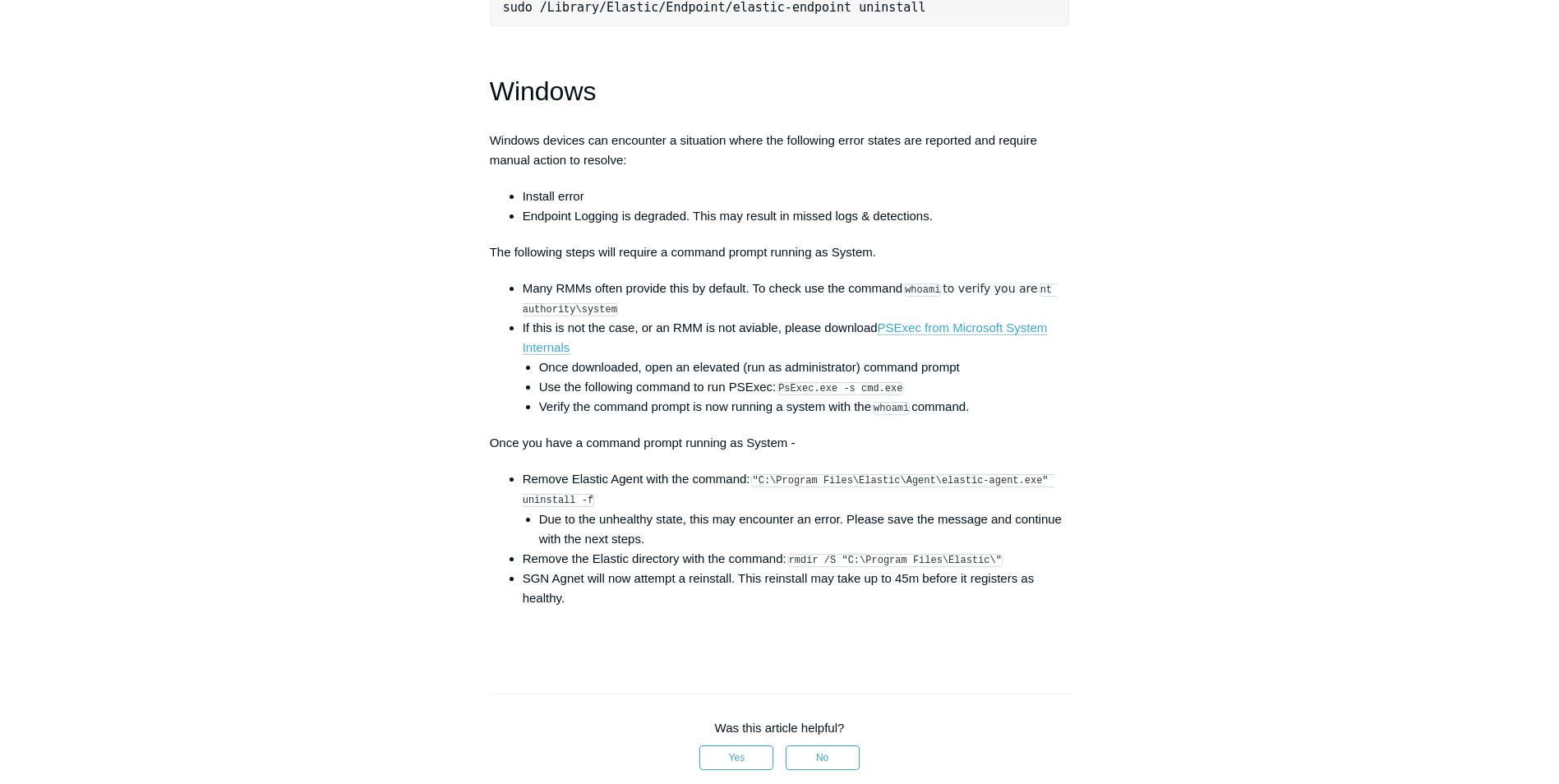
drag, startPoint x: 726, startPoint y: 492, endPoint x: 733, endPoint y: 503, distance: 13.0
click at [733, 503] on li "Remove Elastic Agent with the command: "C:\Program Files\Elastic\Agent\elastic-…" at bounding box center [797, 508] width 548 height 78
drag, startPoint x: 555, startPoint y: 513, endPoint x: 755, endPoint y: 494, distance: 200.9
click at [755, 494] on li "Remove Elastic Agent with the command: "C:\Program Files\Elastic\Agent\elastic-…" at bounding box center [797, 508] width 548 height 78
drag, startPoint x: 755, startPoint y: 494, endPoint x: 786, endPoint y: 496, distance: 31.1
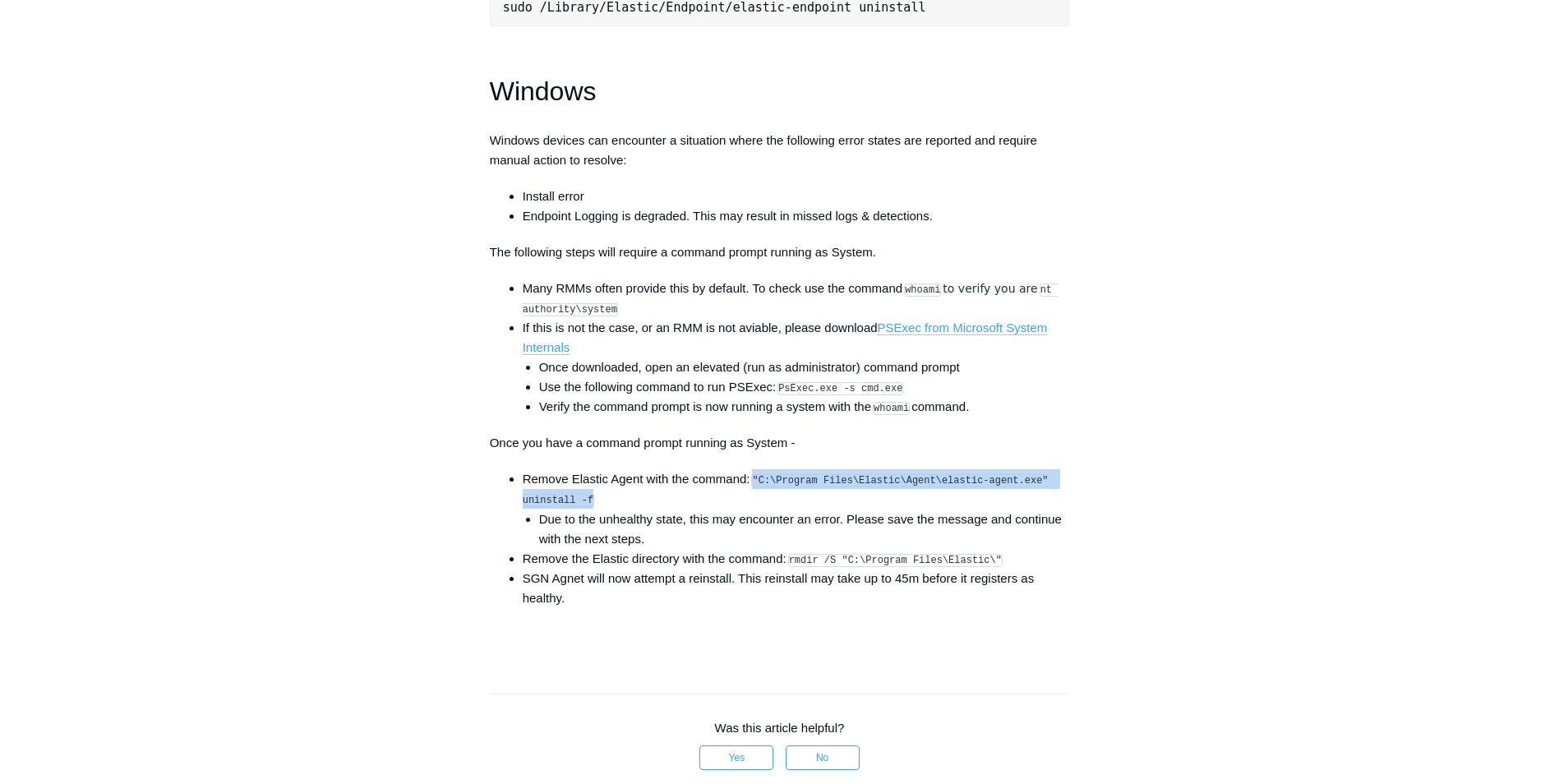
copy code ""C:\Program Files\Elastic\Agent\elastic-agent.exe" uninstall -f"
click at [951, 567] on code "rmdir /S "C:\Program Files\Elastic\"" at bounding box center [895, 560] width 214 height 13
drag, startPoint x: 951, startPoint y: 574, endPoint x: 749, endPoint y: 578, distance: 202.0
click at [749, 569] on li "Remove the Elastic directory with the command: rmdir /S "C:\Program Files\Elast…" at bounding box center [797, 558] width 548 height 20
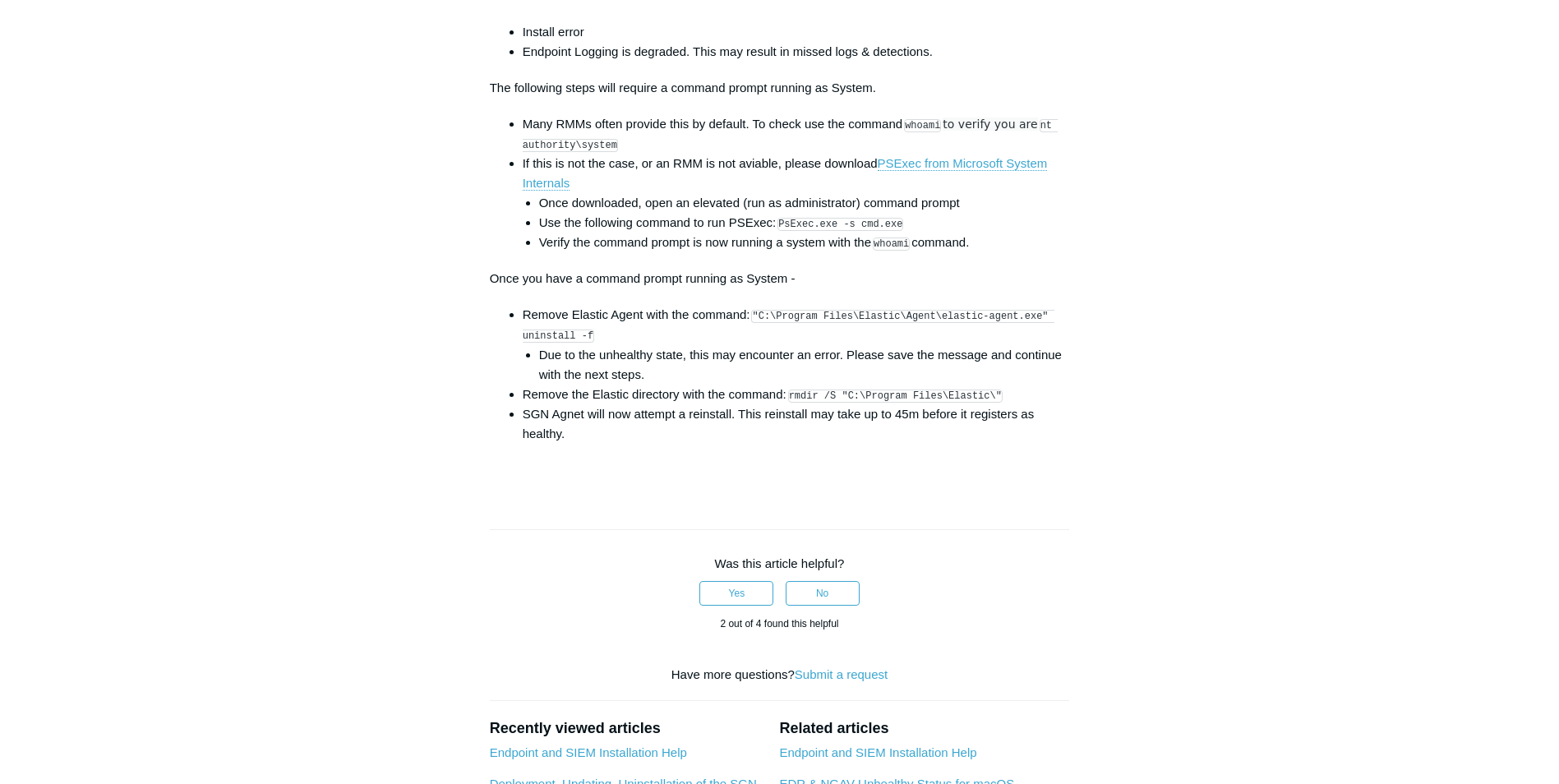
scroll to position [2383, 0]
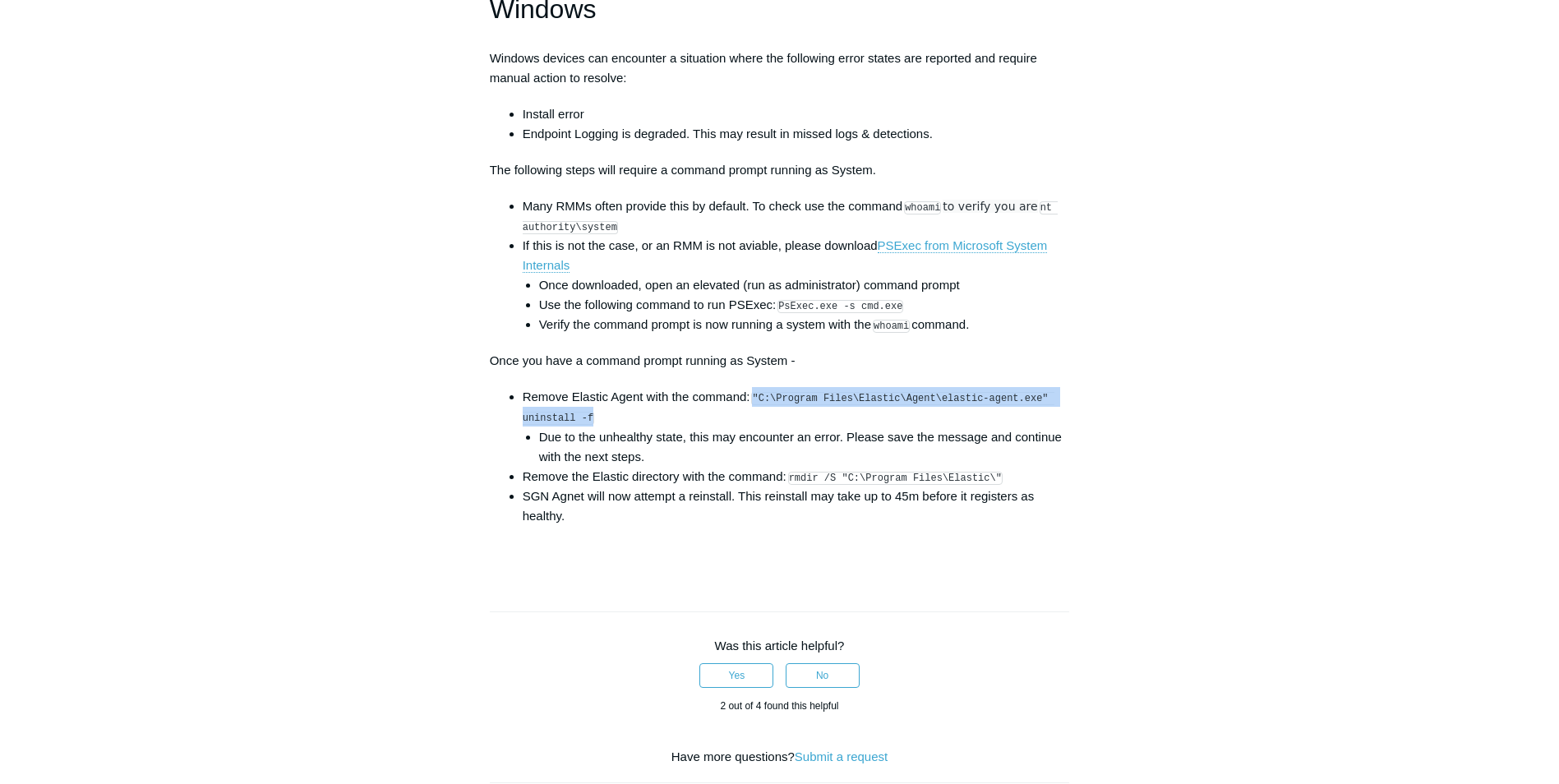
drag, startPoint x: 606, startPoint y: 435, endPoint x: 755, endPoint y: 416, distance: 150.2
click at [755, 416] on li "Remove Elastic Agent with the command: "C:\Program Files\Elastic\Agent\elastic-…" at bounding box center [797, 427] width 548 height 78
drag, startPoint x: 755, startPoint y: 416, endPoint x: 776, endPoint y: 413, distance: 21.2
copy code ""C:\Program Files\Elastic\Agent\elastic-agent.exe" uninstall -f"
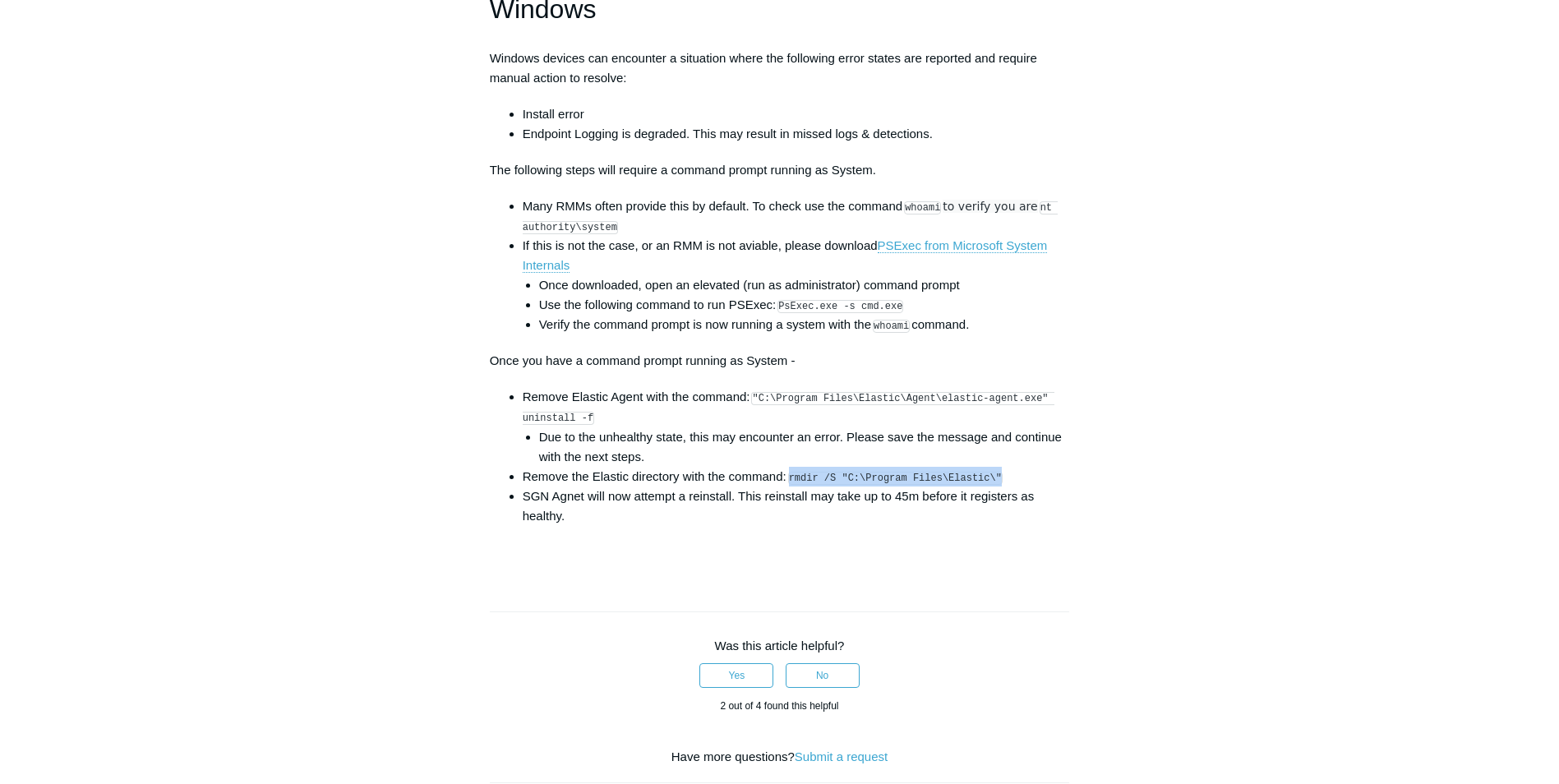
drag, startPoint x: 986, startPoint y: 489, endPoint x: 793, endPoint y: 488, distance: 193.0
click at [793, 485] on code "rmdir /S "C:\Program Files\Elastic\"" at bounding box center [895, 478] width 214 height 13
drag, startPoint x: 793, startPoint y: 488, endPoint x: 805, endPoint y: 491, distance: 12.4
copy code "rmdir /S "C:\Program Files\Elastic\""
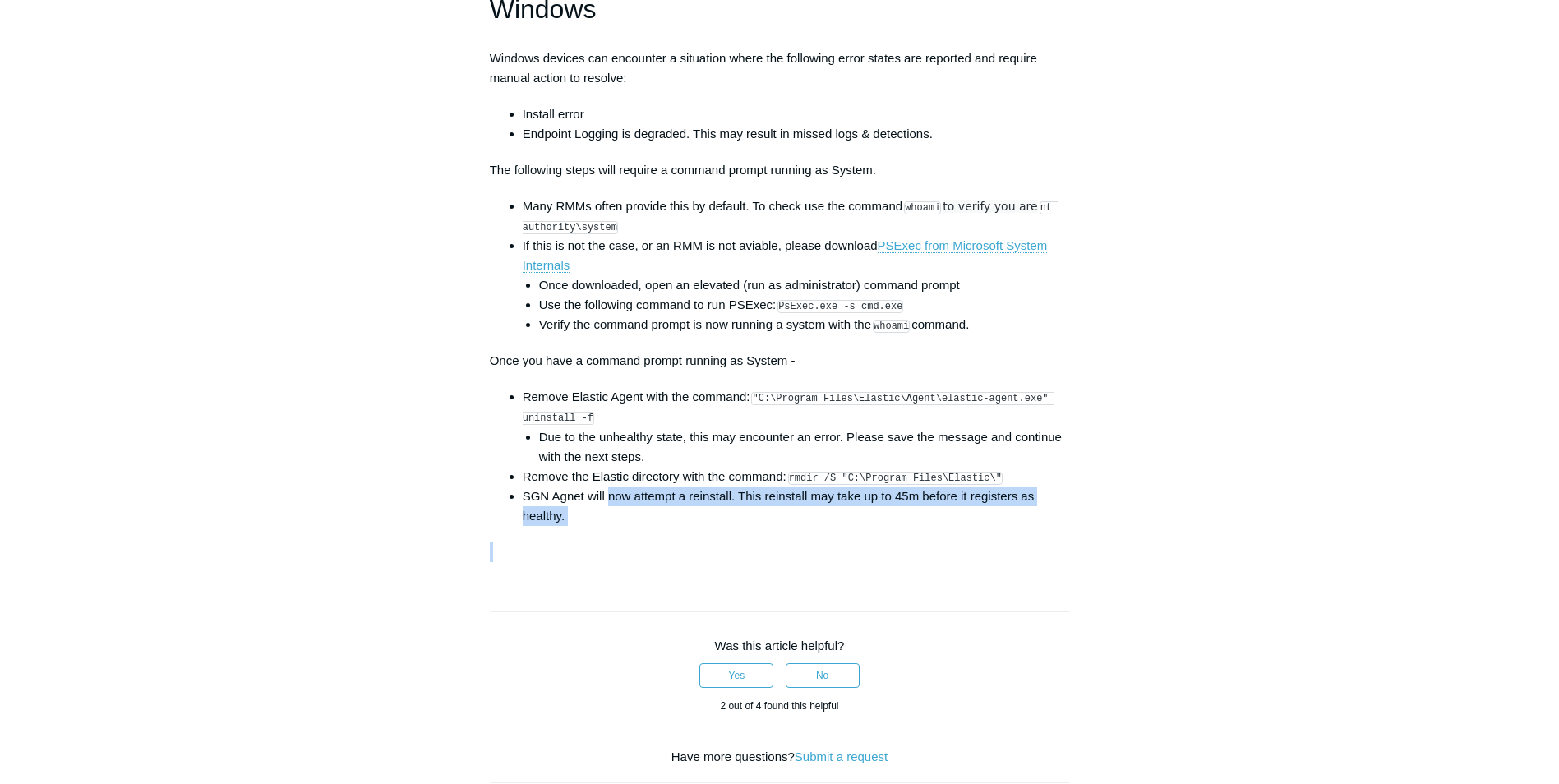
drag, startPoint x: 610, startPoint y: 510, endPoint x: 1021, endPoint y: 543, distance: 412.3
drag, startPoint x: 1021, startPoint y: 543, endPoint x: 835, endPoint y: 529, distance: 186.5
click at [834, 526] on li "SGN Agnet will now attempt a reinstall. This reinstall may take up to 45m befor…" at bounding box center [797, 506] width 548 height 39
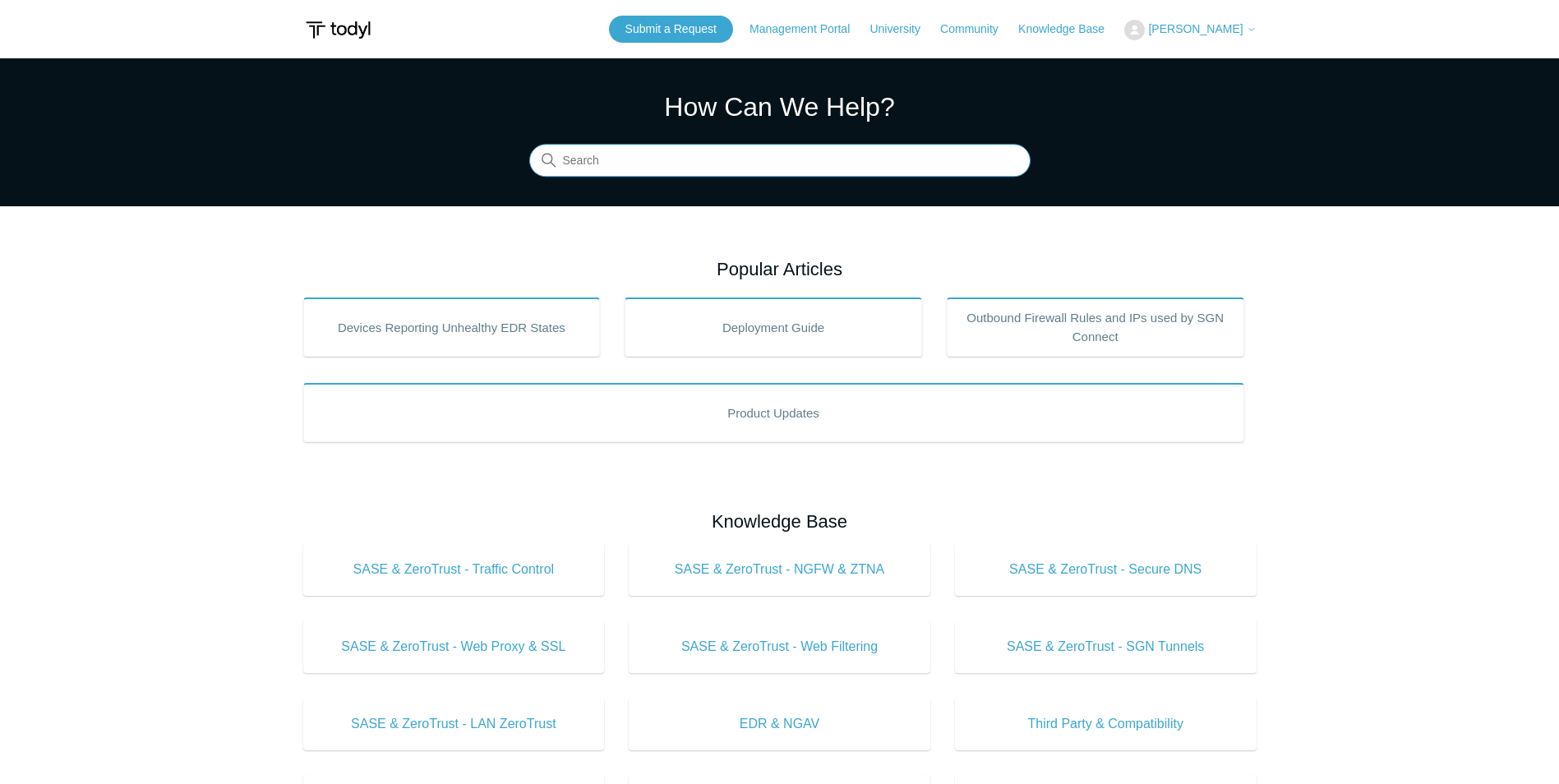
click at [721, 173] on input "Search" at bounding box center [780, 161] width 502 height 33
type input "Todyl IP"
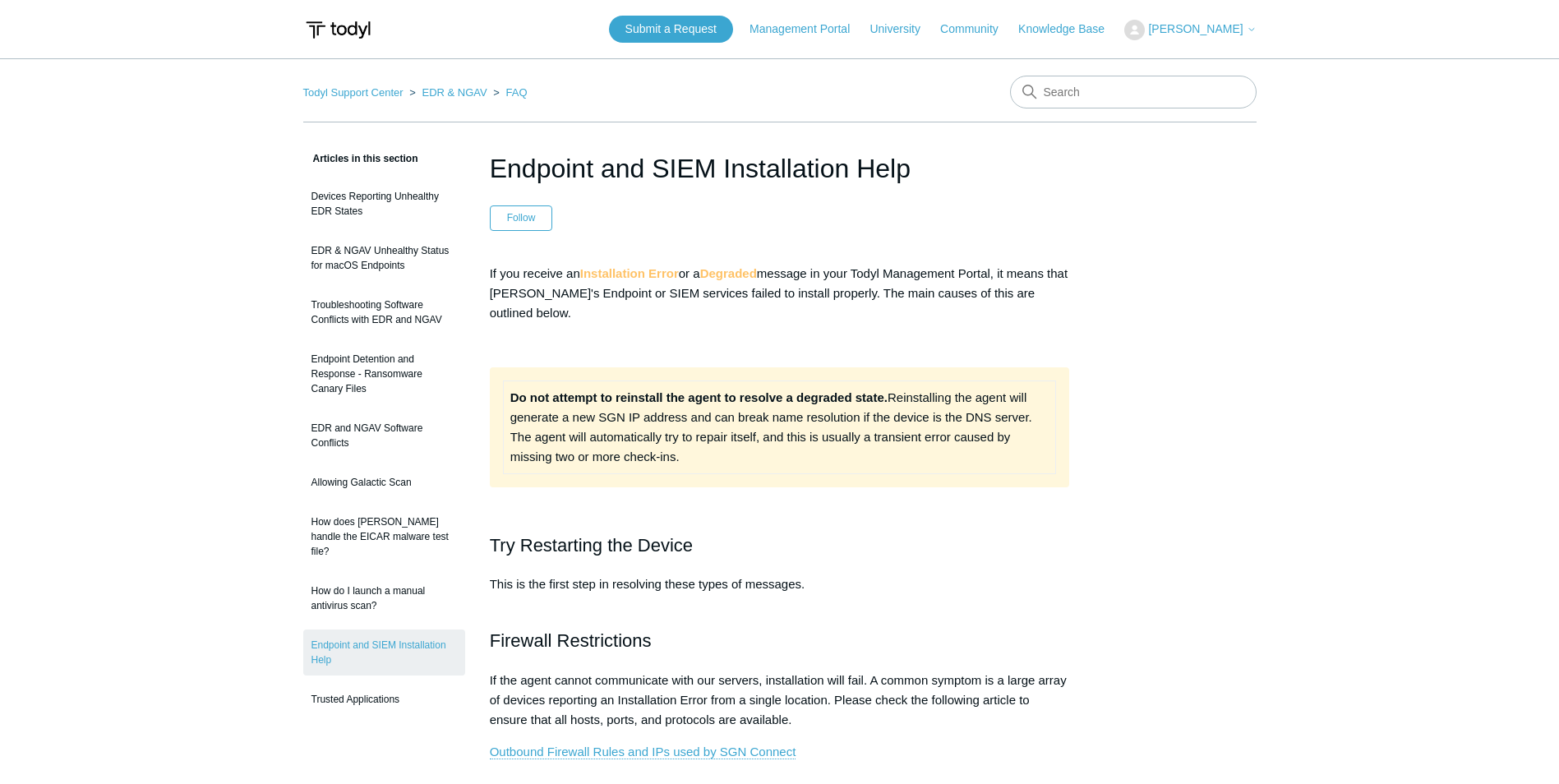
click at [792, 463] on td "Do not attempt to reinstall the agent to resolve a degraded state. Reinstalling…" at bounding box center [779, 427] width 553 height 93
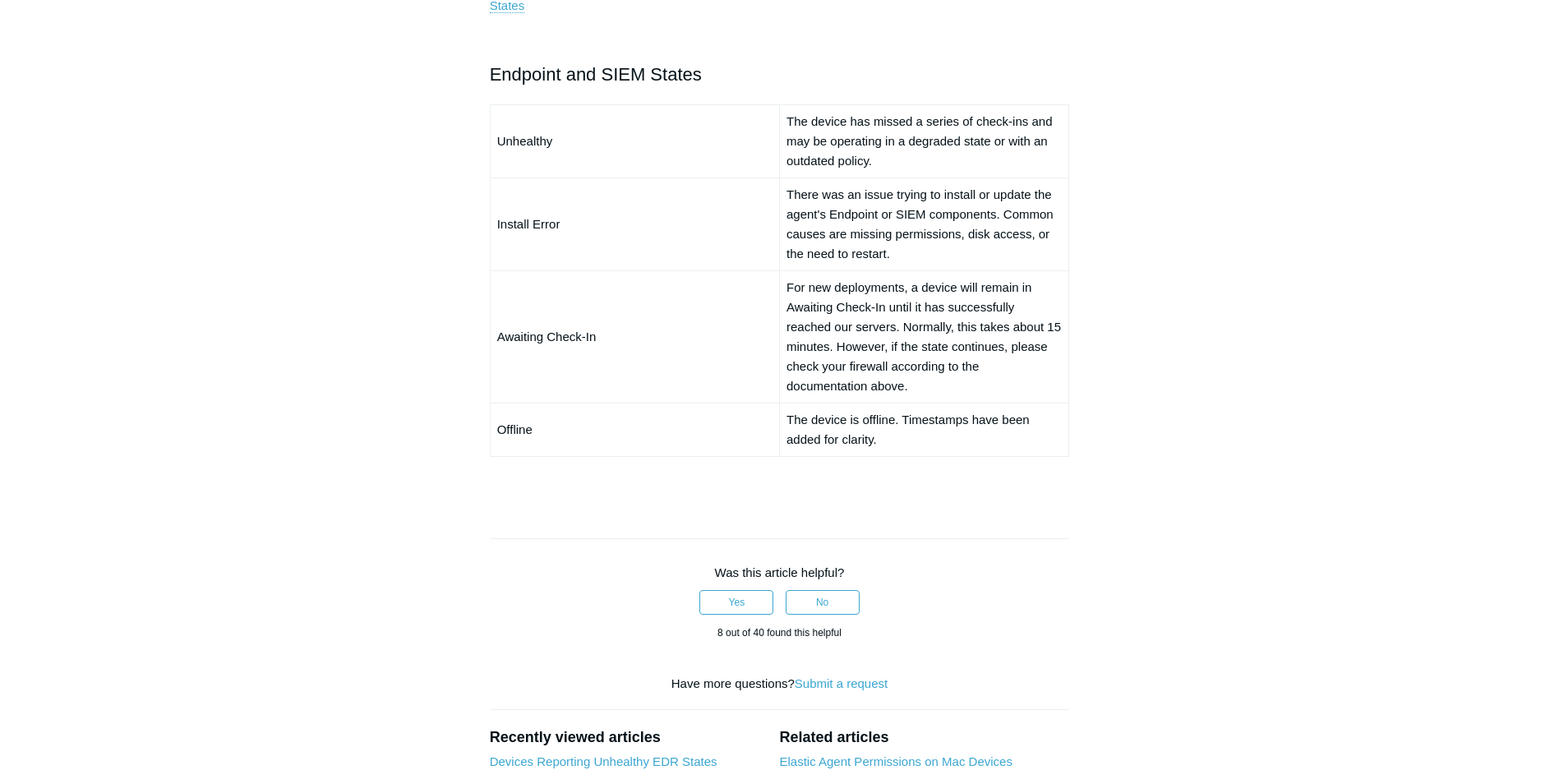
scroll to position [986, 0]
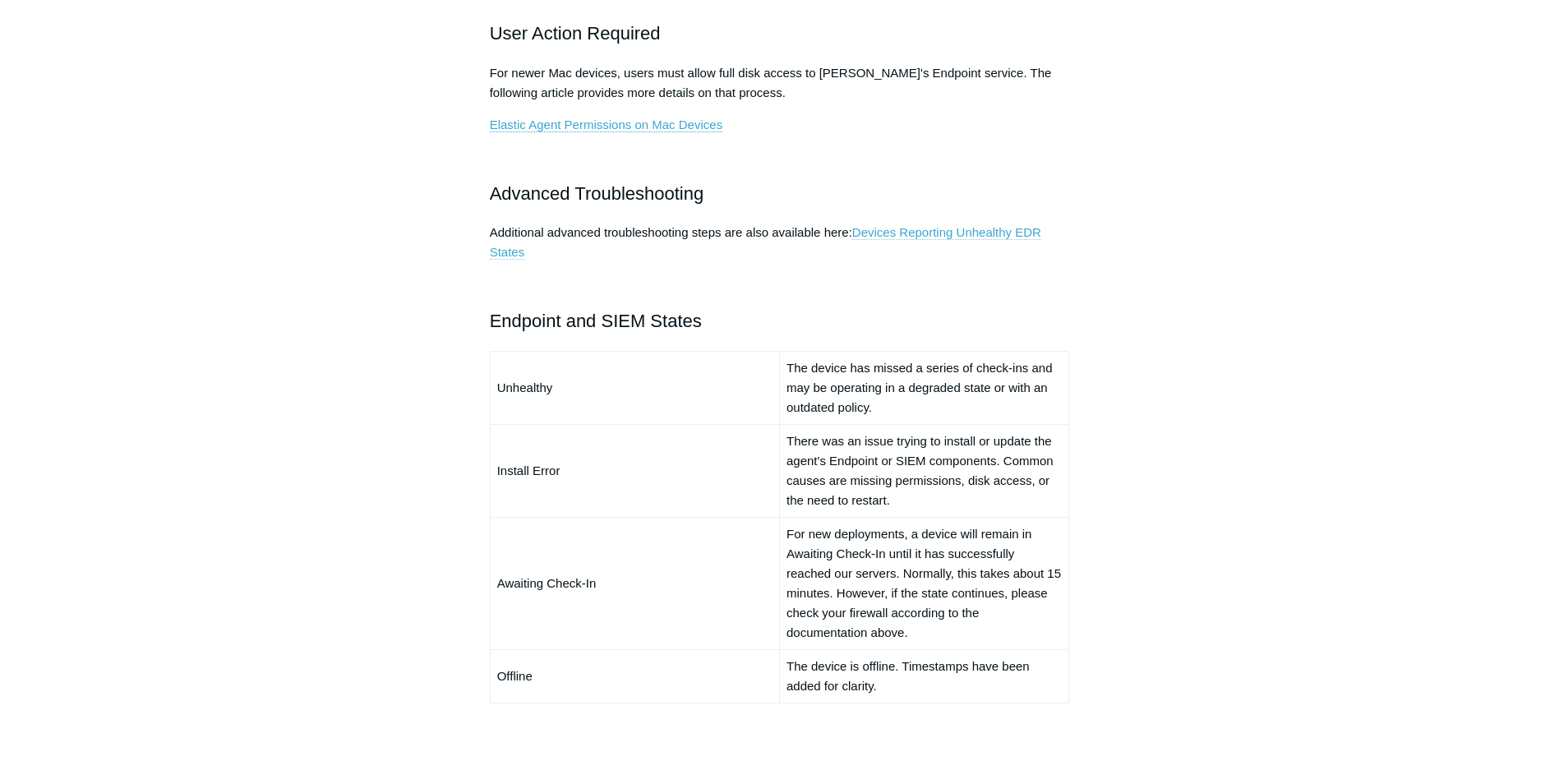
click at [935, 227] on link "Devices Reporting Unhealthy EDR States" at bounding box center [765, 242] width 551 height 34
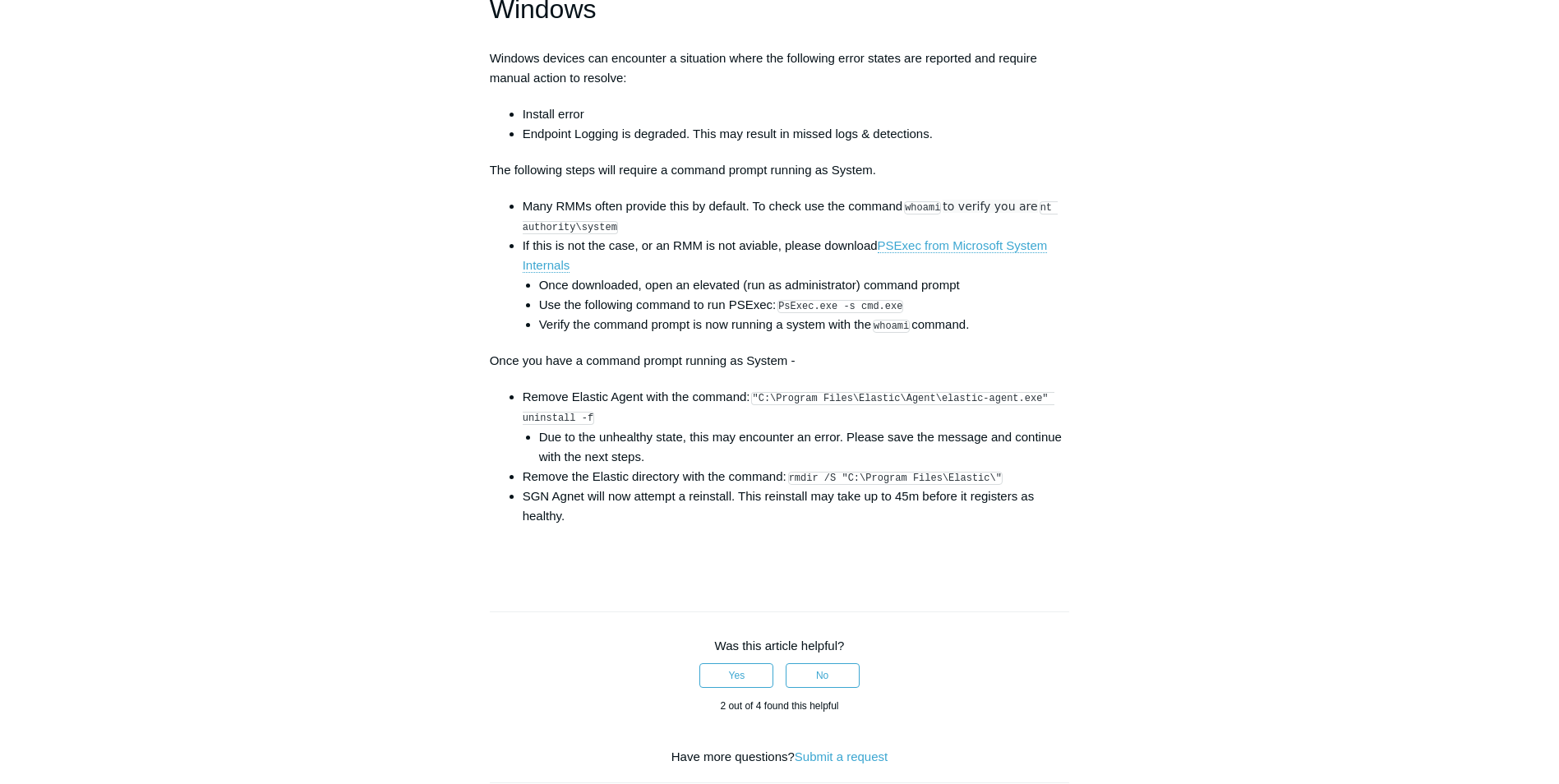
scroll to position [2465, 0]
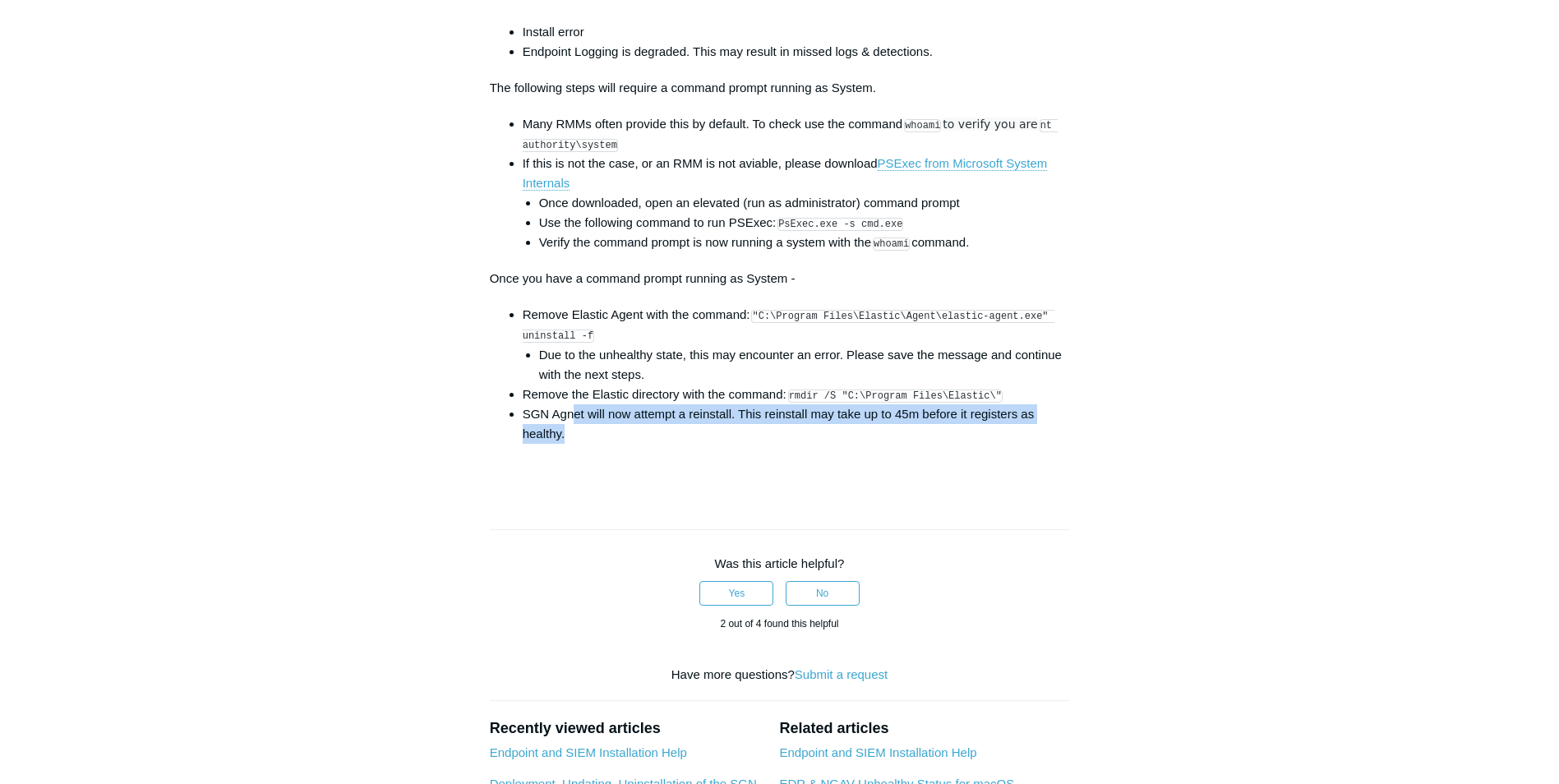
drag, startPoint x: 577, startPoint y: 421, endPoint x: 1062, endPoint y: 440, distance: 485.4
click at [1062, 440] on li "SGN Agnet will now attempt a reinstall. This reinstall may take up to 45m befor…" at bounding box center [797, 424] width 548 height 39
click at [674, 330] on li "Remove Elastic Agent with the command: "C:\Program Files\Elastic\Agent\elastic-…" at bounding box center [797, 344] width 548 height 78
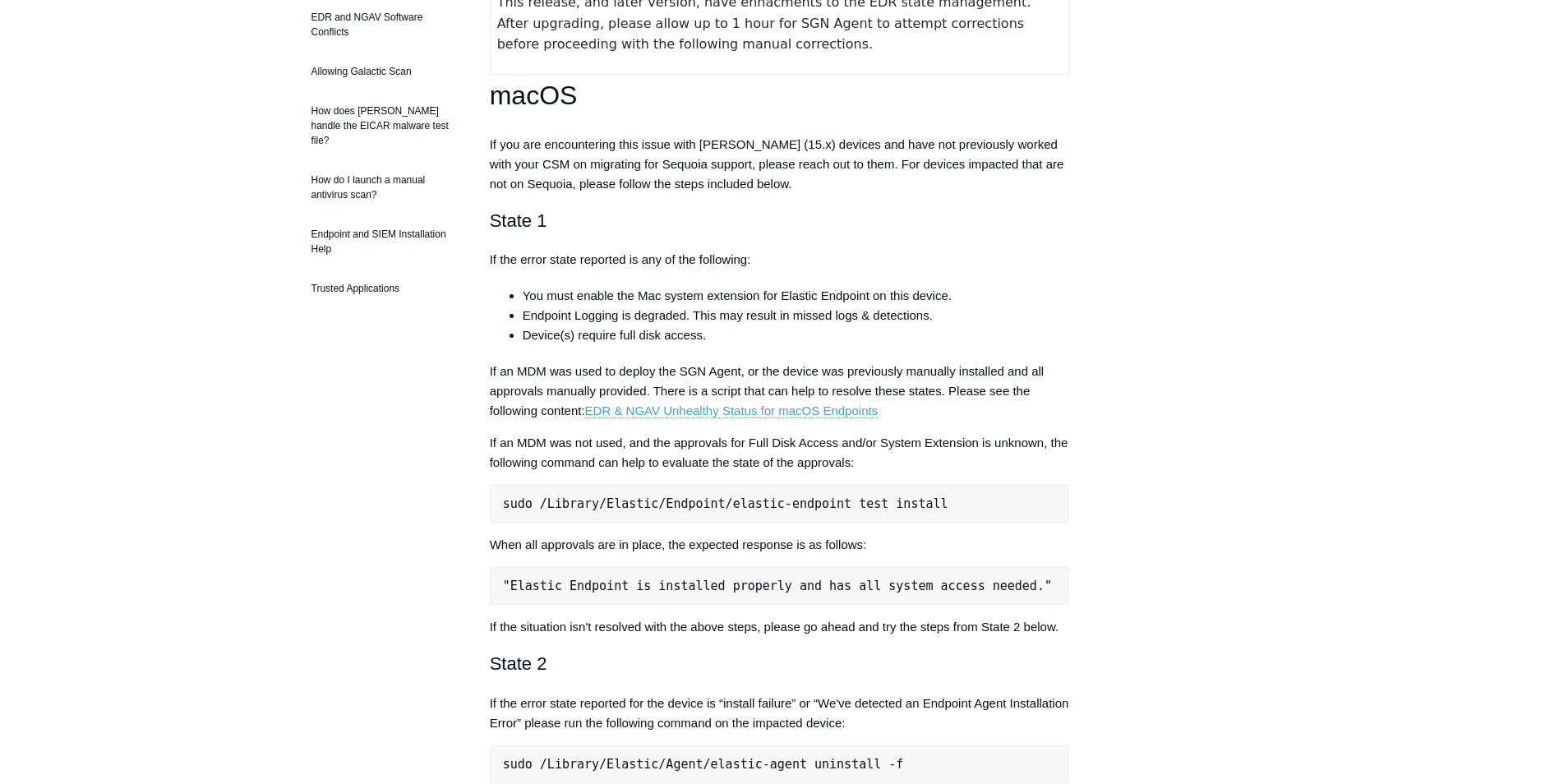
scroll to position [0, 0]
